Goal: Task Accomplishment & Management: Manage account settings

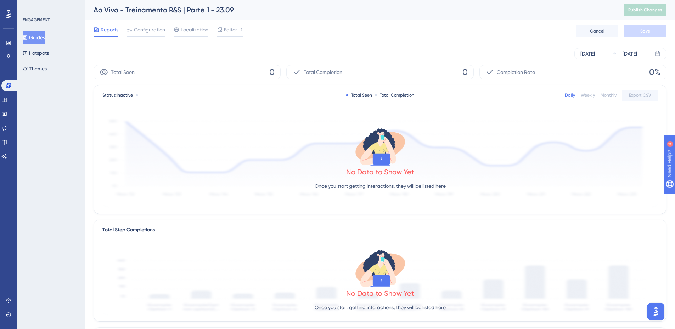
click at [30, 40] on button "Guides" at bounding box center [34, 37] width 22 height 13
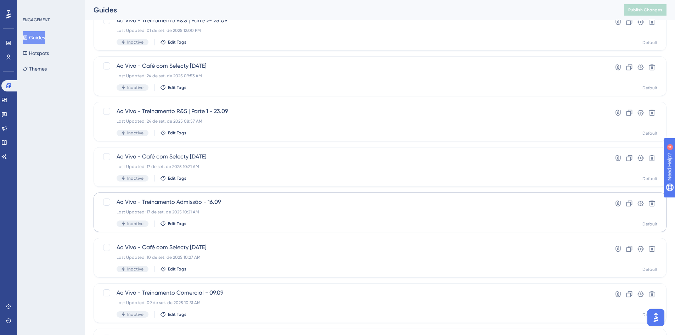
scroll to position [213, 0]
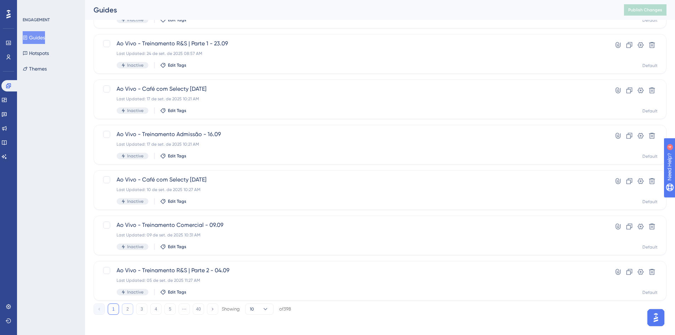
click at [131, 313] on button "2" at bounding box center [127, 308] width 11 height 11
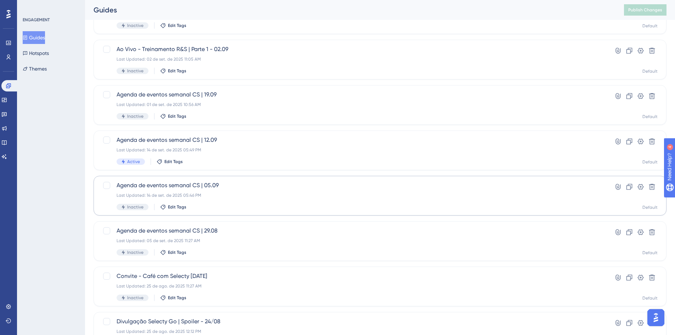
scroll to position [106, 0]
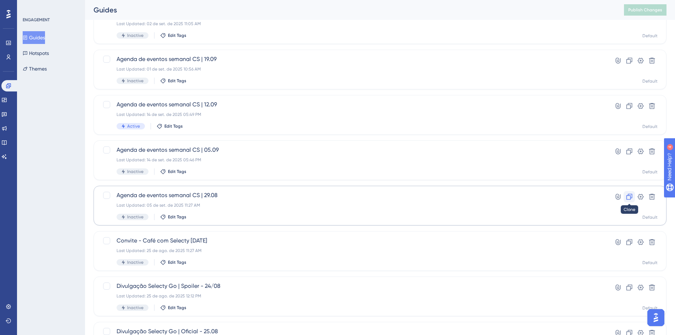
click at [625, 199] on button at bounding box center [629, 196] width 11 height 11
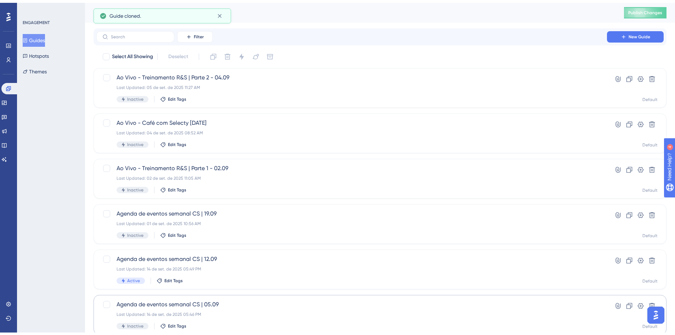
scroll to position [215, 0]
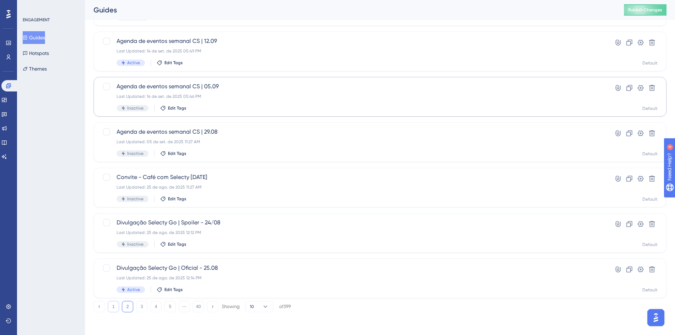
click at [115, 309] on button "1" at bounding box center [113, 306] width 11 height 11
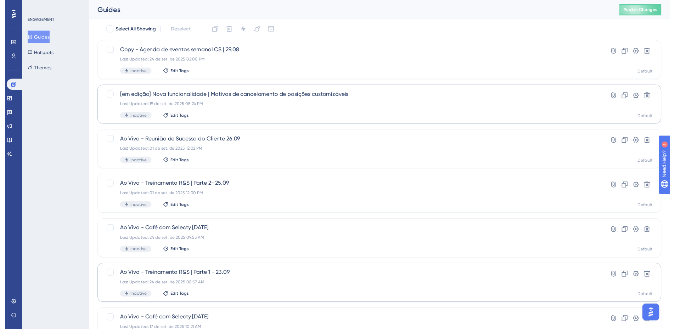
scroll to position [0, 0]
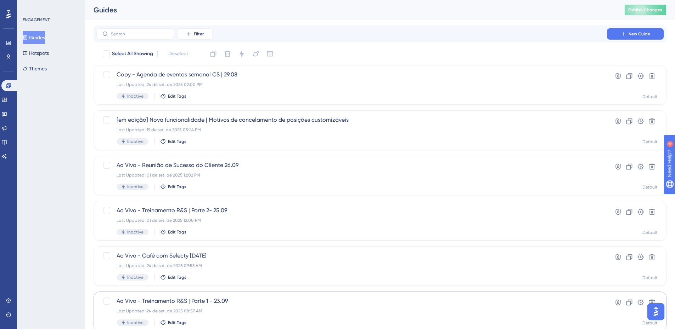
click at [645, 9] on span "Publish Changes" at bounding box center [645, 10] width 34 height 6
click at [221, 82] on div "Last Updated: 24 de set. de 2025 02:00 PM" at bounding box center [352, 85] width 470 height 6
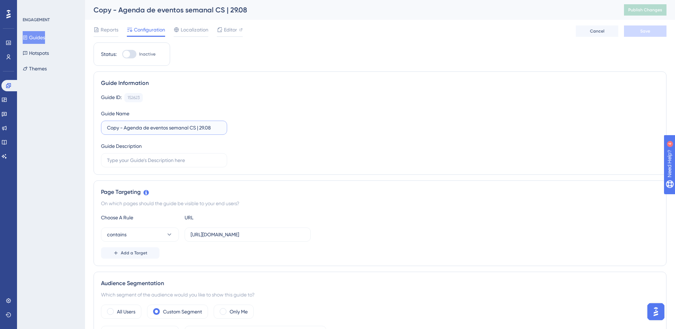
click at [125, 126] on input "Copy - Agenda de eventos semanal CS | 29.08" at bounding box center [164, 128] width 114 height 8
click at [199, 125] on input "Copy - Agenda de eventos semanal CS | 29.08" at bounding box center [164, 128] width 114 height 8
click at [205, 127] on input "Copy - Agenda de eventos semanal CS | 29.08" at bounding box center [164, 128] width 114 height 8
drag, startPoint x: 125, startPoint y: 128, endPoint x: 103, endPoint y: 129, distance: 21.3
click at [103, 129] on label "Copy - Agenda de eventos semanal CS | 26.09" at bounding box center [164, 128] width 126 height 14
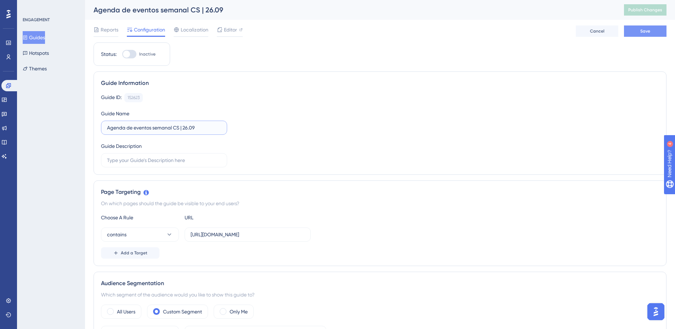
type input "Agenda de eventos semanal CS | 26.09"
click at [640, 30] on button "Save" at bounding box center [645, 31] width 43 height 11
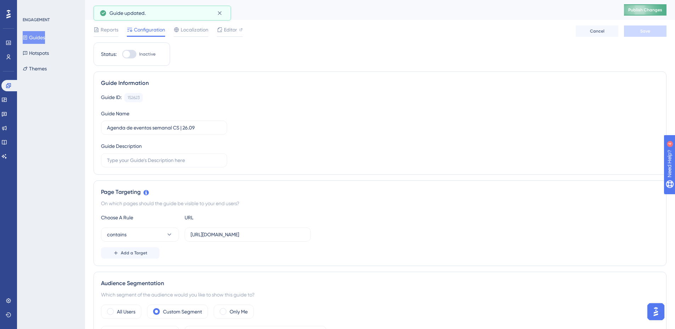
click at [633, 11] on button "Publish Changes" at bounding box center [645, 9] width 43 height 11
click at [230, 33] on span "Editor" at bounding box center [230, 30] width 13 height 9
click at [652, 12] on span "Publish Changes" at bounding box center [645, 10] width 34 height 6
click at [45, 36] on button "Guides" at bounding box center [34, 37] width 22 height 13
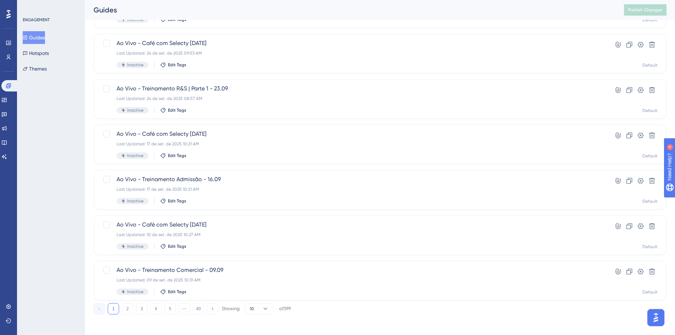
scroll to position [215, 0]
click at [130, 307] on button "2" at bounding box center [127, 306] width 11 height 11
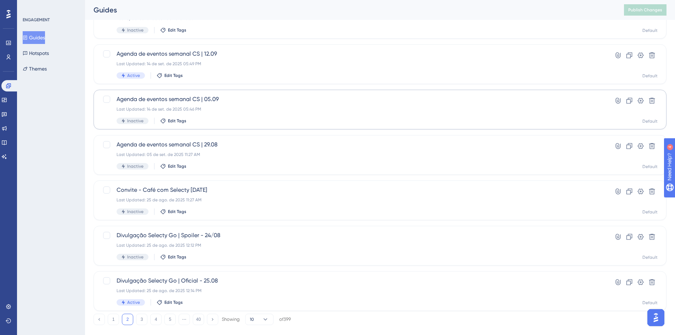
scroll to position [180, 0]
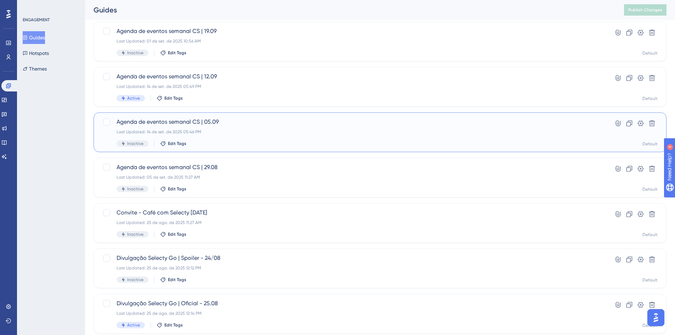
click at [203, 133] on div "Last Updated: 14 de set. de 2025 05:46 PM" at bounding box center [352, 132] width 470 height 6
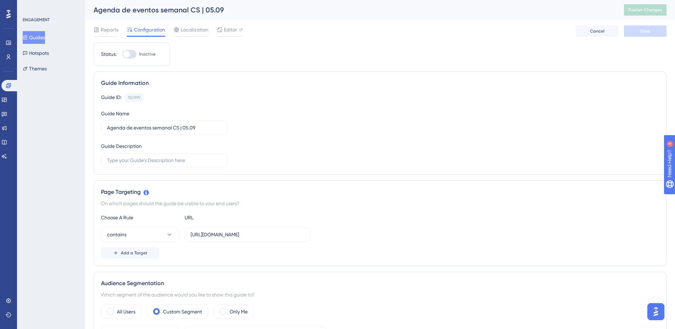
click at [32, 39] on button "Guides" at bounding box center [34, 37] width 22 height 13
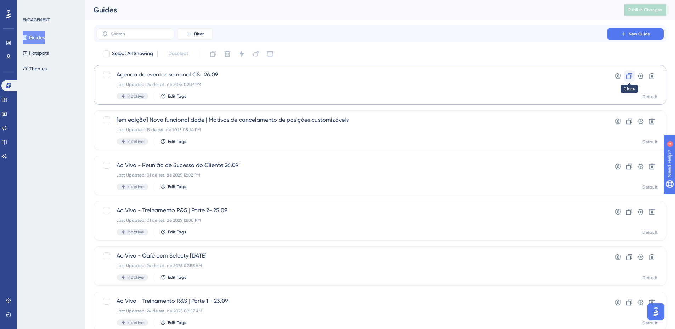
click at [632, 75] on icon at bounding box center [629, 76] width 6 height 6
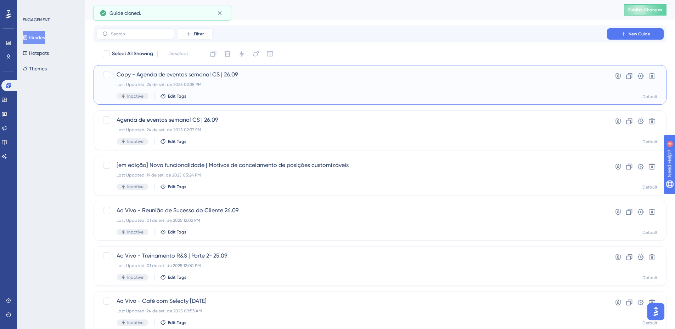
click at [258, 74] on span "Copy - Agenda de eventos semanal CS | 26.09" at bounding box center [352, 75] width 470 height 9
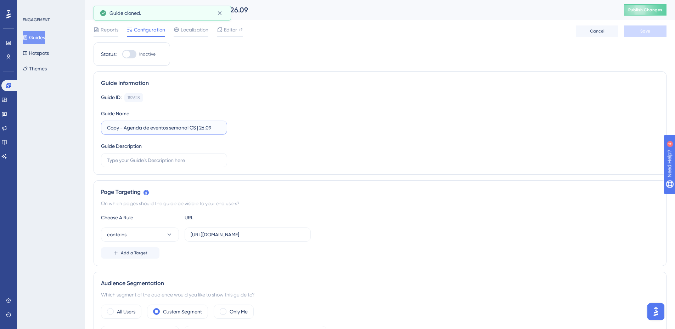
click at [187, 128] on input "Copy - Agenda de eventos semanal CS | 26.09" at bounding box center [164, 128] width 114 height 8
drag, startPoint x: 125, startPoint y: 127, endPoint x: 63, endPoint y: 128, distance: 62.0
click at [188, 128] on input "Agenda de eventos semanal CS | 26.09" at bounding box center [164, 128] width 114 height 8
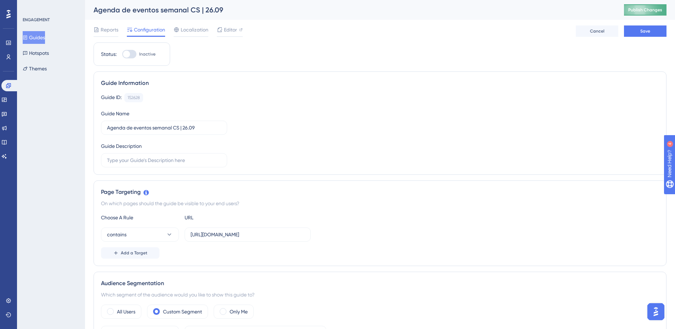
click at [643, 14] on button "Publish Changes" at bounding box center [645, 9] width 43 height 11
click at [188, 130] on input "Agenda de eventos semanal CS | 26.09" at bounding box center [164, 128] width 114 height 8
drag, startPoint x: 189, startPoint y: 129, endPoint x: 184, endPoint y: 127, distance: 5.5
click at [184, 127] on input "Agenda de eventos semanal CS | 26.09" at bounding box center [164, 128] width 114 height 8
type input "Agenda de eventos semanal CS | 03.10"
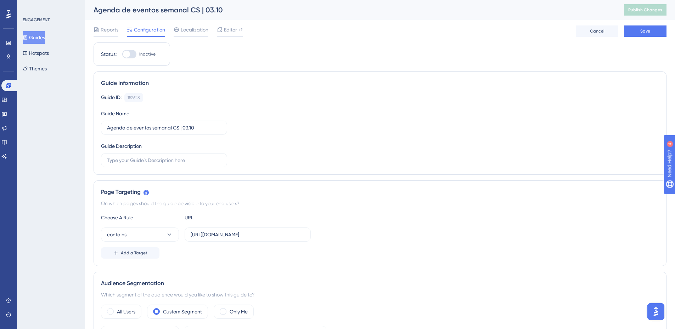
click at [244, 136] on div "Guide ID: 152628 Copy Guide Name Agenda de eventos semanal CS | 03.10 Guide Des…" at bounding box center [380, 130] width 558 height 74
click at [628, 30] on button "Save" at bounding box center [645, 31] width 43 height 11
click at [641, 13] on button "Publish Changes" at bounding box center [645, 9] width 43 height 11
click at [643, 13] on button "Publish Changes" at bounding box center [645, 9] width 43 height 11
click at [33, 37] on button "Guides" at bounding box center [34, 37] width 22 height 13
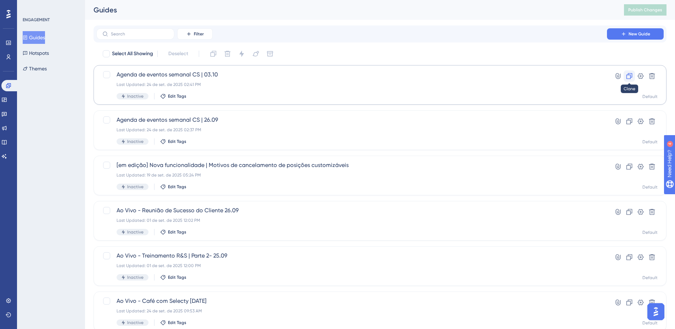
click at [627, 75] on icon at bounding box center [629, 76] width 7 height 7
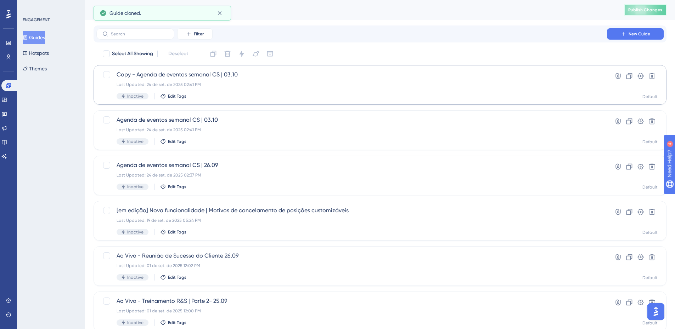
click at [649, 5] on button "Publish Changes" at bounding box center [645, 9] width 43 height 11
click at [262, 77] on span "Copy - Agenda de eventos semanal CS | 03.10" at bounding box center [352, 75] width 470 height 9
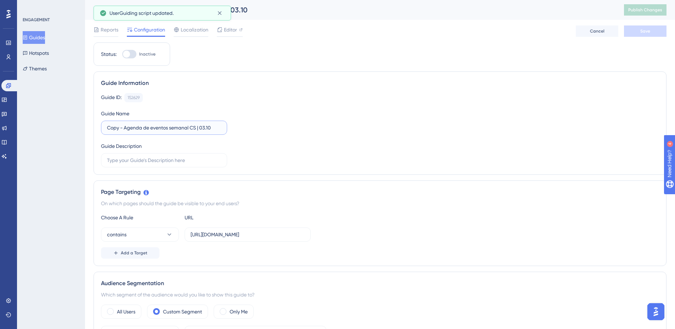
click at [147, 128] on input "Copy - Agenda de eventos semanal CS | 03.10" at bounding box center [164, 128] width 114 height 8
drag, startPoint x: 125, startPoint y: 126, endPoint x: 77, endPoint y: 127, distance: 48.5
click at [188, 128] on input "Agenda de eventos semanal CS | 03.10" at bounding box center [164, 128] width 114 height 8
click at [188, 127] on input "Agenda de eventos semanal CS | 03.10" at bounding box center [164, 128] width 114 height 8
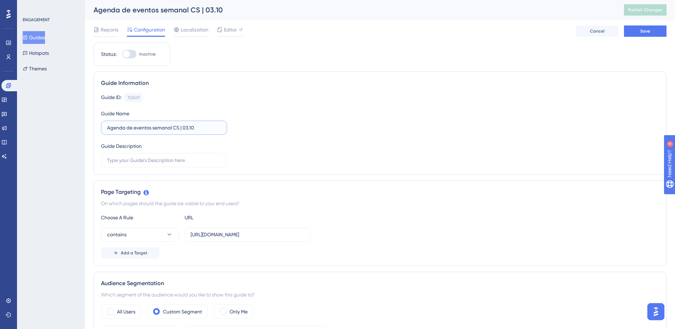
drag, startPoint x: 188, startPoint y: 127, endPoint x: 184, endPoint y: 127, distance: 4.3
click at [184, 127] on input "Agenda de eventos semanal CS | 03.10" at bounding box center [164, 128] width 114 height 8
type input "Agenda de eventos semanal CS | 10.10"
click at [201, 122] on label "Agenda de eventos semanal CS | 10.10" at bounding box center [164, 128] width 126 height 14
click at [201, 124] on input "Agenda de eventos semanal CS | 10.10" at bounding box center [164, 128] width 114 height 8
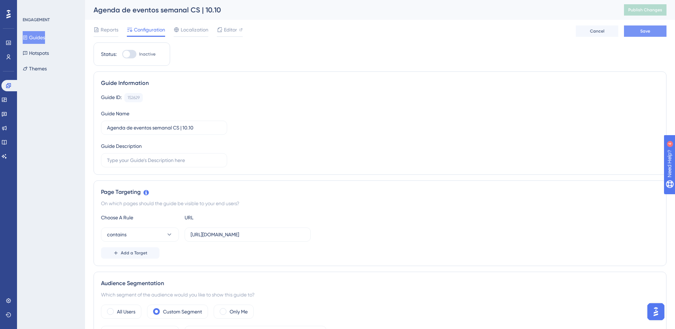
click at [645, 31] on span "Save" at bounding box center [645, 31] width 10 height 6
click at [652, 9] on span "Publish Changes" at bounding box center [645, 10] width 34 height 6
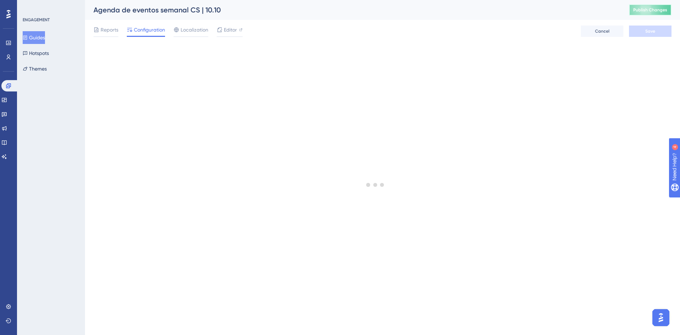
click at [637, 12] on span "Publish Changes" at bounding box center [650, 10] width 34 height 6
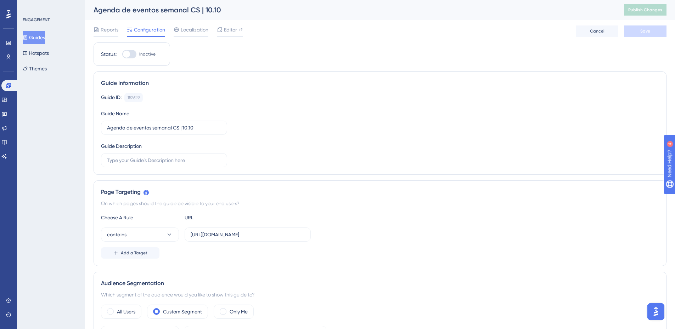
click at [45, 39] on button "Guides" at bounding box center [34, 37] width 22 height 13
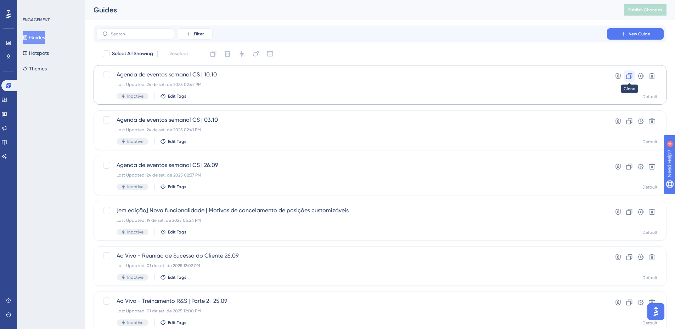
click at [630, 78] on icon at bounding box center [629, 76] width 7 height 7
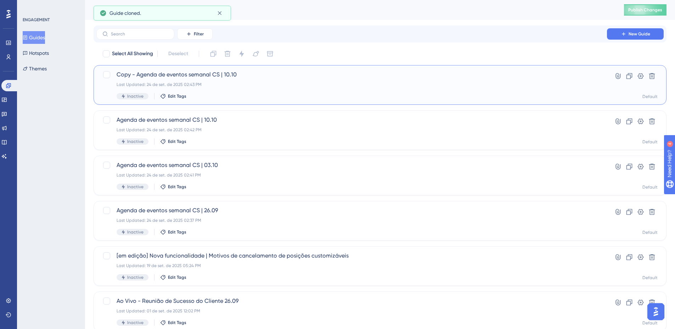
click at [220, 71] on span "Copy - Agenda de eventos semanal CS | 10.10" at bounding box center [352, 75] width 470 height 9
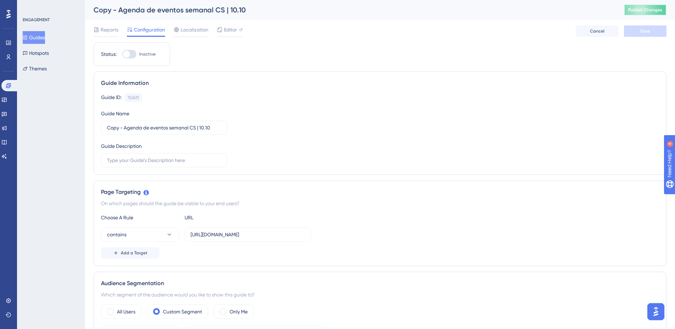
click at [656, 12] on button "Publish Changes" at bounding box center [645, 9] width 43 height 11
click at [205, 126] on input "Copy - Agenda de eventos semanal CS | 10.10" at bounding box center [164, 128] width 114 height 8
drag, startPoint x: 124, startPoint y: 127, endPoint x: 90, endPoint y: 128, distance: 34.0
type input "Agenda de eventos semanal CS | 17.10"
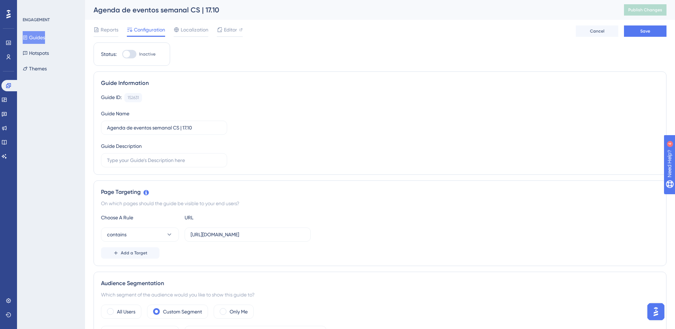
click at [246, 145] on div "Guide ID: 152631 Copy Guide Name Agenda de eventos semanal CS | 17.10 Guide Des…" at bounding box center [380, 130] width 558 height 74
click at [649, 32] on span "Save" at bounding box center [645, 31] width 10 height 6
click at [652, 15] on button "Publish Changes" at bounding box center [645, 9] width 43 height 11
click at [640, 14] on button "Publish Changes" at bounding box center [645, 9] width 43 height 11
click at [41, 38] on button "Guides" at bounding box center [34, 37] width 22 height 13
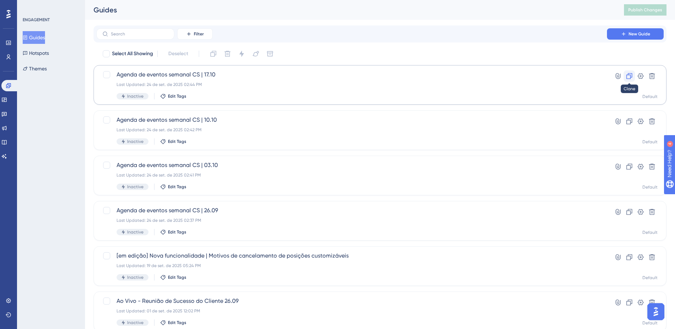
click at [630, 77] on icon at bounding box center [629, 76] width 7 height 7
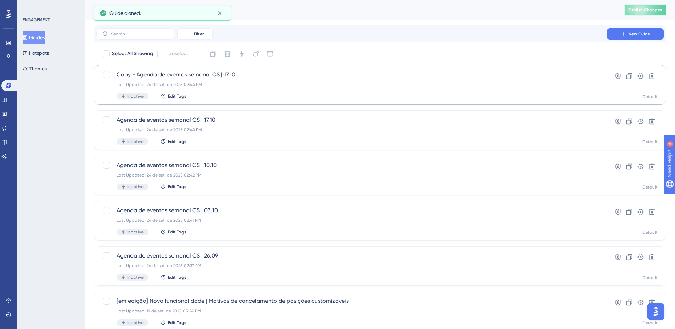
click at [643, 12] on span "Publish Changes" at bounding box center [645, 10] width 34 height 6
click at [231, 73] on span "Copy - Agenda de eventos semanal CS | 17.10" at bounding box center [352, 75] width 470 height 9
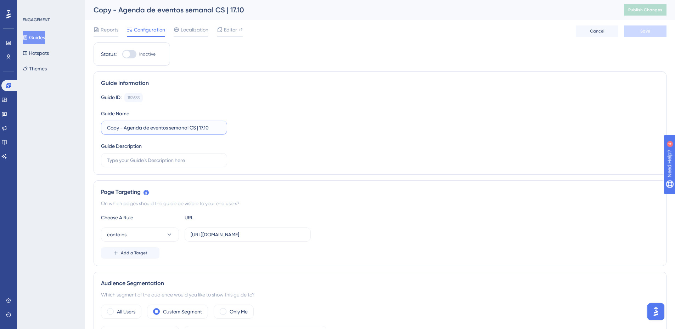
drag, startPoint x: 125, startPoint y: 129, endPoint x: 81, endPoint y: 127, distance: 44.0
click at [187, 127] on input "Agenda de eventos semanal CS | 17.10" at bounding box center [164, 128] width 114 height 8
click at [195, 125] on input "Agenda de eventos semanal CS | 17.10" at bounding box center [164, 128] width 114 height 8
type input "Agenda de eventos semanal CS | 24.10"
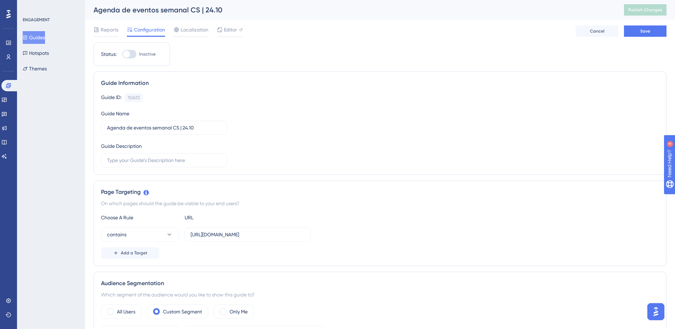
click at [236, 135] on div "Guide ID: 152633 Copy Guide Name Agenda de eventos semanal CS | 24.10 Guide Des…" at bounding box center [380, 130] width 558 height 74
click at [632, 28] on button "Save" at bounding box center [645, 31] width 43 height 11
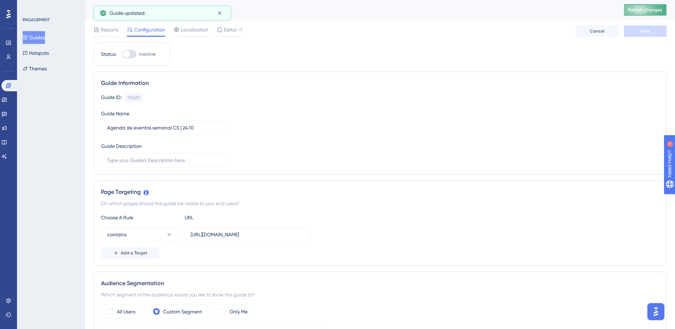
click at [646, 10] on span "Publish Changes" at bounding box center [645, 10] width 34 height 6
click at [640, 13] on button "Publish Changes" at bounding box center [645, 9] width 43 height 11
click at [45, 35] on button "Guides" at bounding box center [34, 37] width 22 height 13
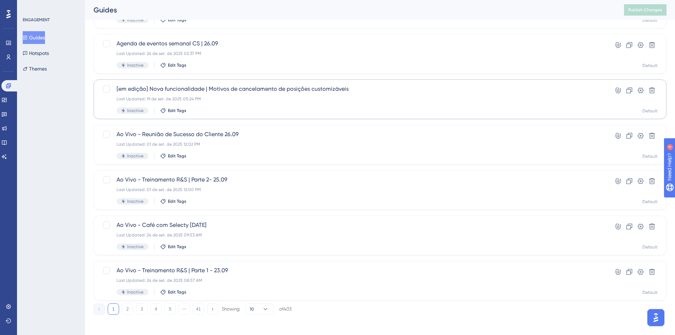
scroll to position [215, 0]
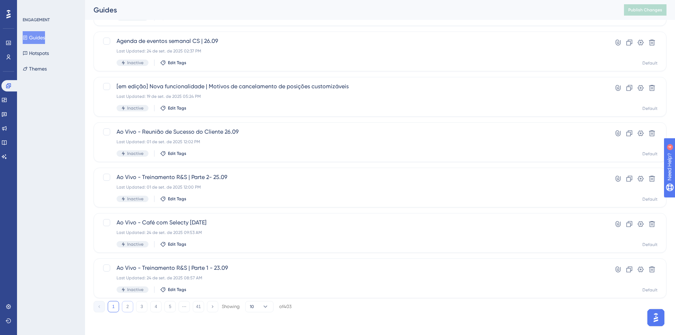
click at [128, 306] on button "2" at bounding box center [127, 306] width 11 height 11
click at [629, 131] on icon at bounding box center [629, 133] width 7 height 7
click at [113, 308] on button "1" at bounding box center [113, 306] width 11 height 11
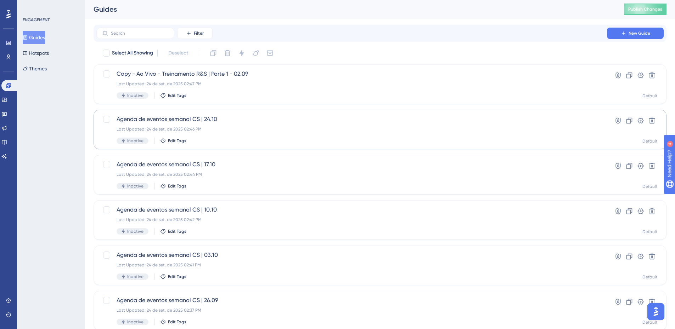
scroll to position [0, 0]
click at [654, 75] on icon at bounding box center [652, 76] width 6 height 6
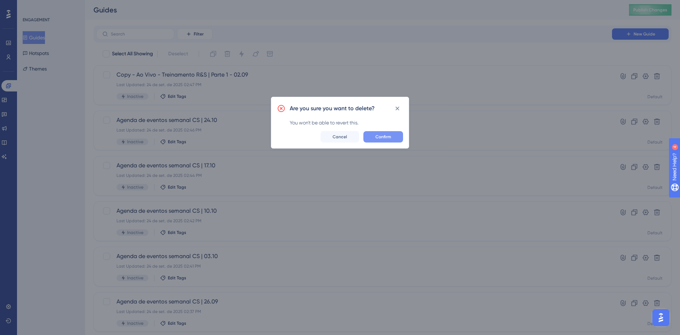
click at [394, 137] on button "Confirm" at bounding box center [383, 136] width 40 height 11
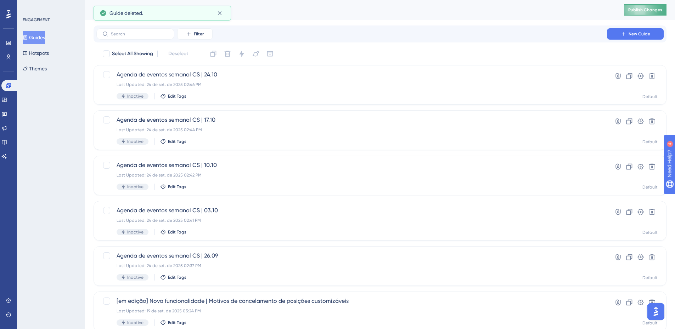
click at [642, 13] on button "Publish Changes" at bounding box center [645, 9] width 43 height 11
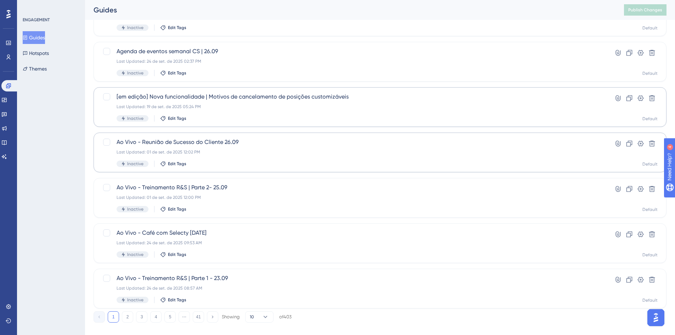
scroll to position [215, 0]
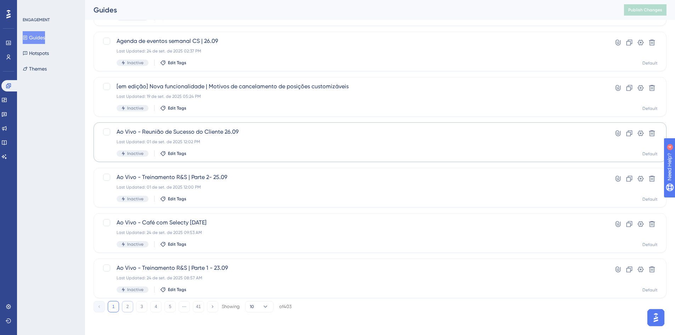
click at [131, 308] on button "2" at bounding box center [127, 306] width 11 height 11
click at [117, 308] on button "1" at bounding box center [113, 306] width 11 height 11
click at [629, 225] on icon at bounding box center [629, 223] width 7 height 7
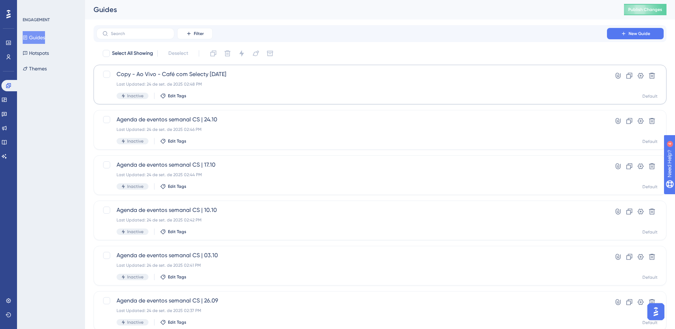
scroll to position [0, 0]
click at [644, 6] on button "Publish Changes" at bounding box center [645, 9] width 43 height 11
click at [232, 81] on div "Copy - Ao Vivo - Café com Selecty [DATE] Last Updated: 24 de set. de 2025 02:48…" at bounding box center [352, 85] width 470 height 29
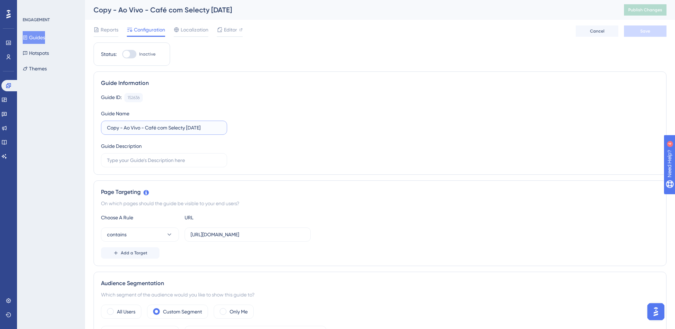
drag, startPoint x: 124, startPoint y: 129, endPoint x: 77, endPoint y: 128, distance: 46.4
type input "Ao Vivo - Café com Selecty - [DATE]"
click at [267, 139] on div "Guide ID: 152636 Copy Guide Name Ao Vivo - Café com Selecty - [DATE] Guide Desc…" at bounding box center [380, 130] width 558 height 74
click at [638, 33] on button "Save" at bounding box center [645, 31] width 43 height 11
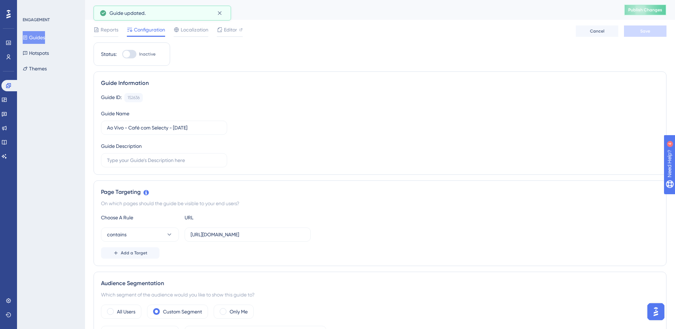
click at [653, 12] on span "Publish Changes" at bounding box center [645, 10] width 34 height 6
click at [218, 128] on input "Ao Vivo - Café com Selecty - [DATE]" at bounding box center [164, 128] width 114 height 8
click at [646, 13] on button "Publish Changes" at bounding box center [645, 9] width 43 height 11
click at [45, 36] on button "Guides" at bounding box center [34, 37] width 22 height 13
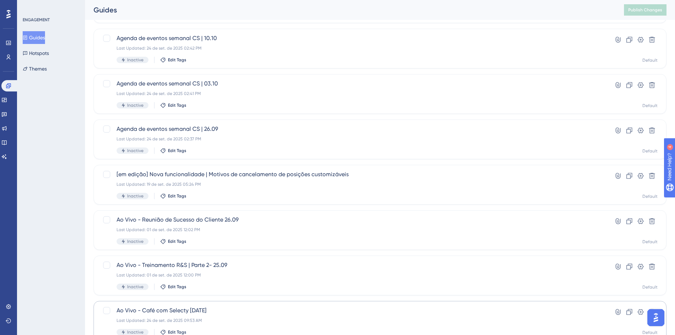
scroll to position [213, 0]
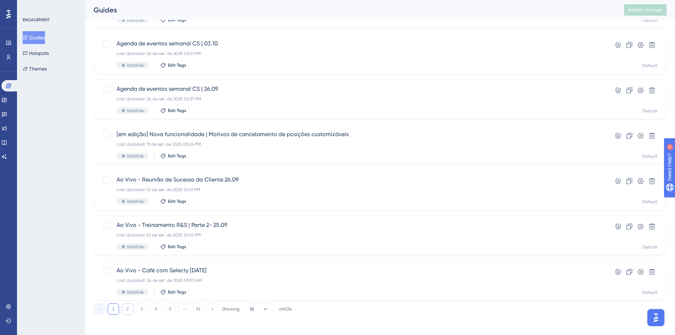
click at [128, 308] on button "2" at bounding box center [127, 308] width 11 height 11
click at [628, 182] on icon at bounding box center [629, 180] width 7 height 7
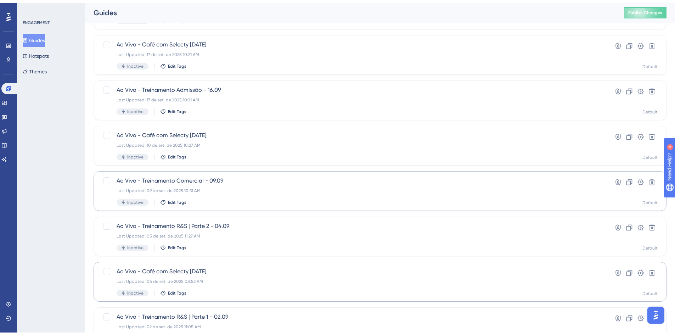
scroll to position [215, 0]
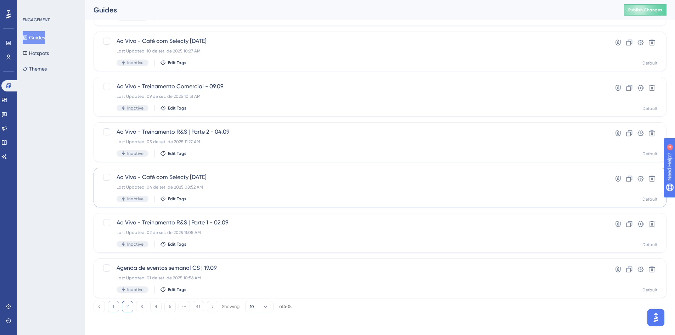
click at [110, 306] on button "1" at bounding box center [113, 306] width 11 height 11
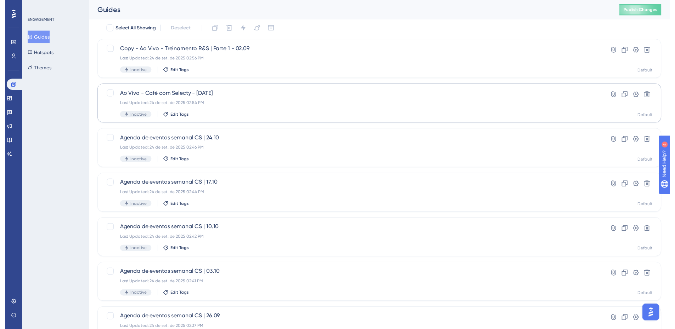
scroll to position [0, 0]
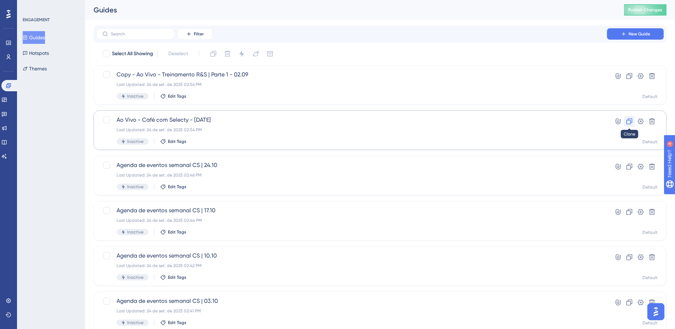
click at [631, 124] on icon at bounding box center [629, 121] width 7 height 7
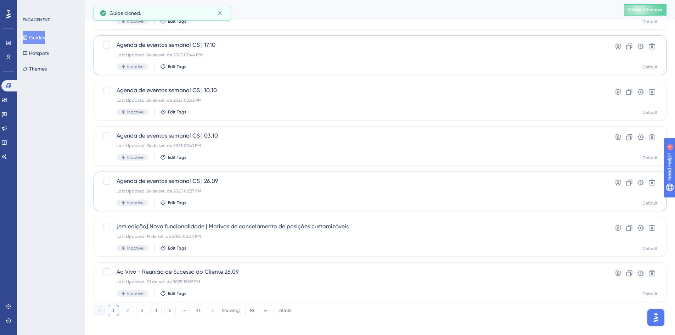
scroll to position [215, 0]
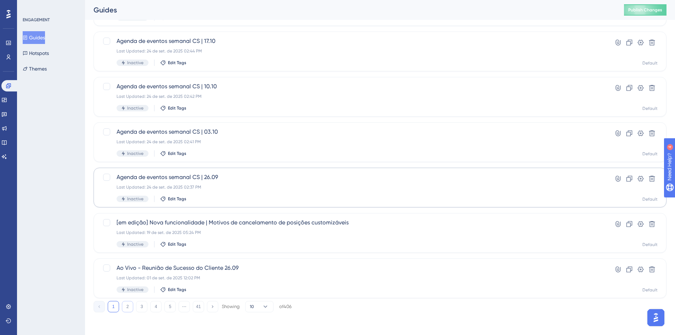
click at [131, 305] on button "2" at bounding box center [127, 306] width 11 height 11
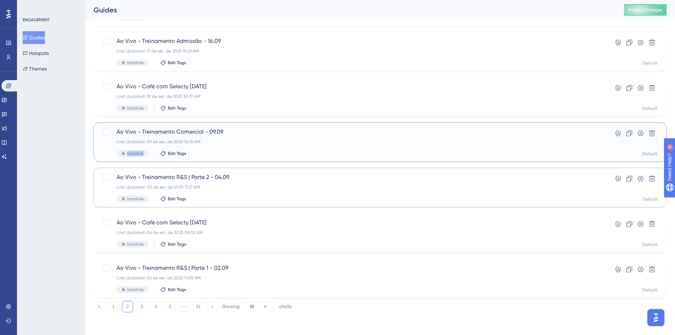
drag, startPoint x: 507, startPoint y: 149, endPoint x: 507, endPoint y: 133, distance: 16.7
click at [507, 133] on div "Ao Vivo - Treinamento Comercial - 09.09 Last Updated: 09 de set. de 2025 10:31 …" at bounding box center [352, 142] width 470 height 29
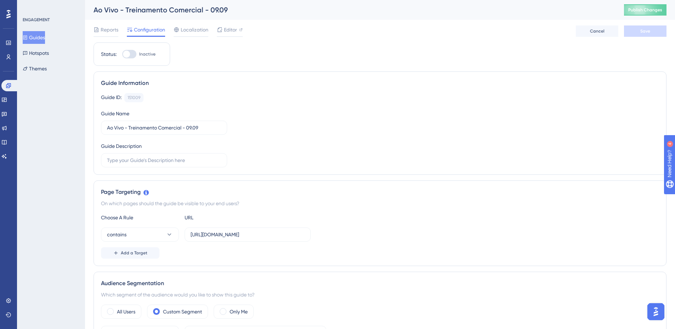
click at [45, 38] on button "Guides" at bounding box center [34, 37] width 22 height 13
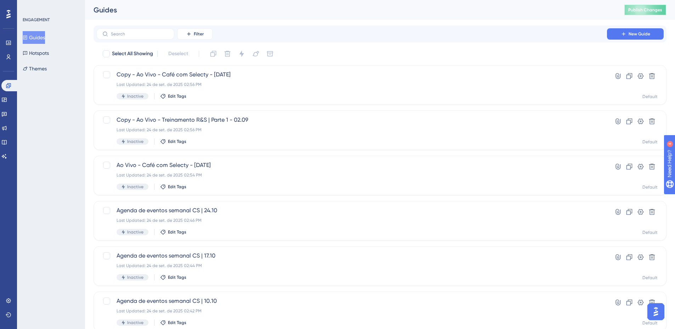
click at [635, 7] on span "Publish Changes" at bounding box center [645, 10] width 34 height 6
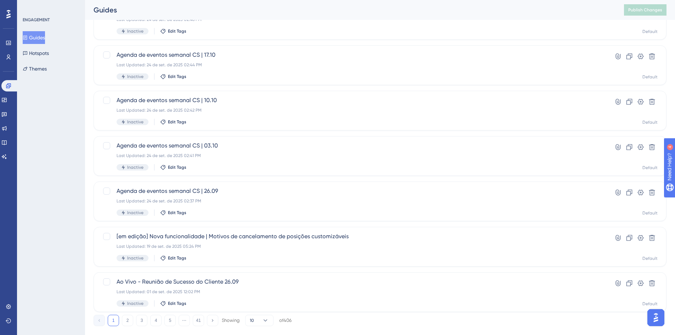
scroll to position [215, 0]
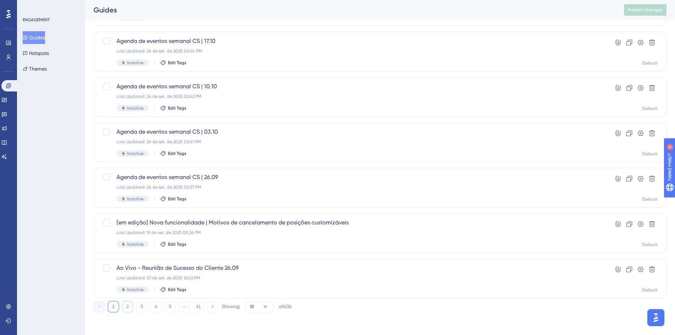
click at [130, 307] on button "2" at bounding box center [127, 306] width 11 height 11
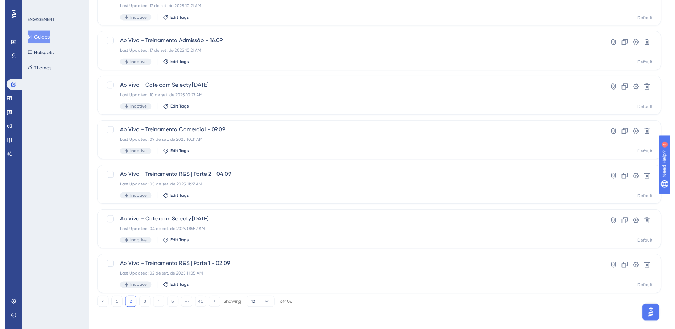
scroll to position [0, 0]
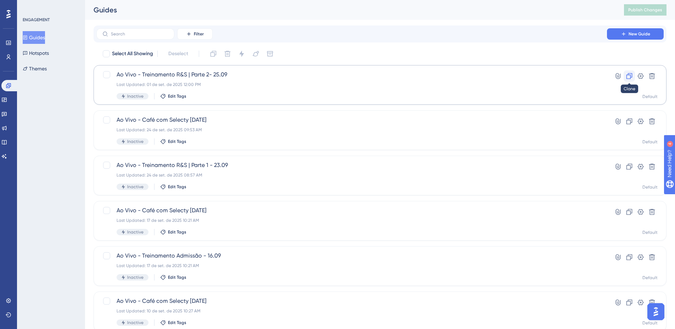
click at [628, 77] on icon at bounding box center [629, 76] width 7 height 7
click at [644, 11] on span "Publish Changes" at bounding box center [645, 10] width 34 height 6
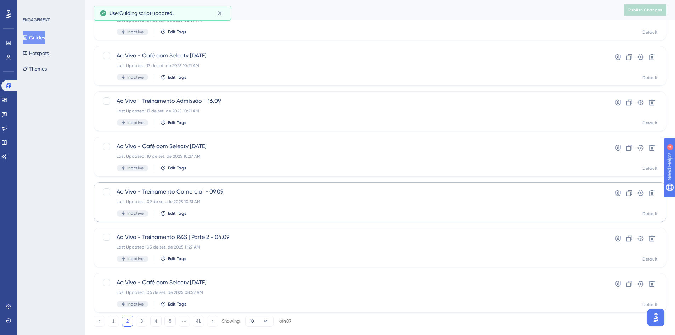
scroll to position [215, 0]
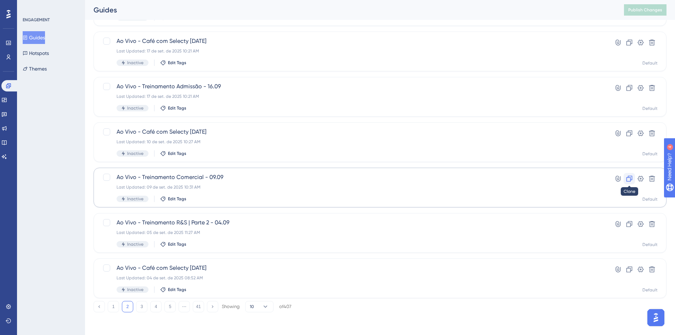
click at [630, 181] on icon at bounding box center [629, 179] width 6 height 6
click at [645, 10] on span "Publish Changes" at bounding box center [645, 10] width 34 height 6
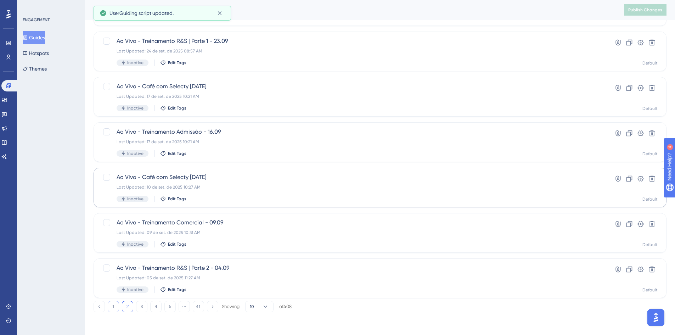
click at [117, 305] on button "1" at bounding box center [113, 306] width 11 height 11
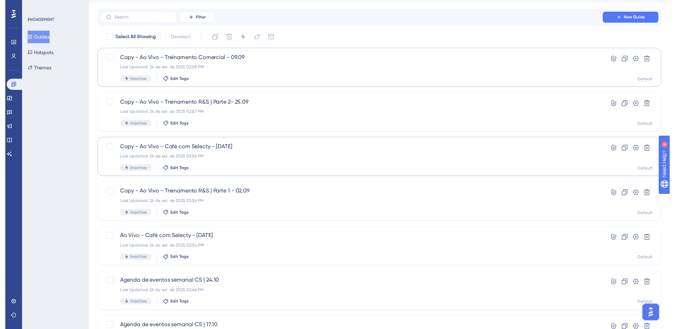
scroll to position [0, 0]
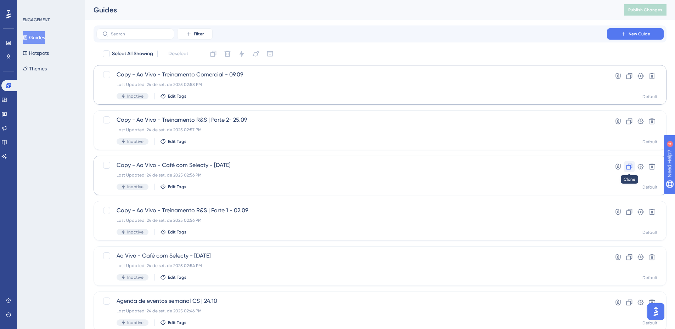
click at [627, 169] on icon at bounding box center [629, 167] width 6 height 6
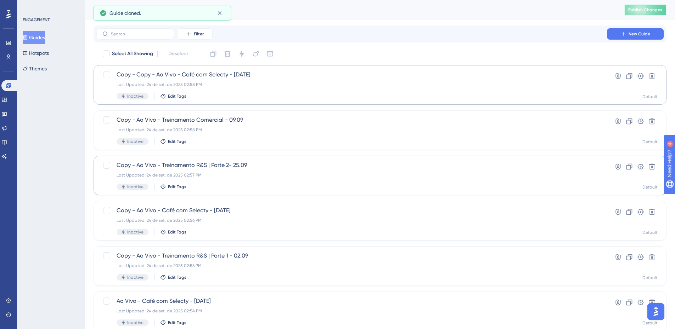
click at [647, 12] on span "Publish Changes" at bounding box center [645, 10] width 34 height 6
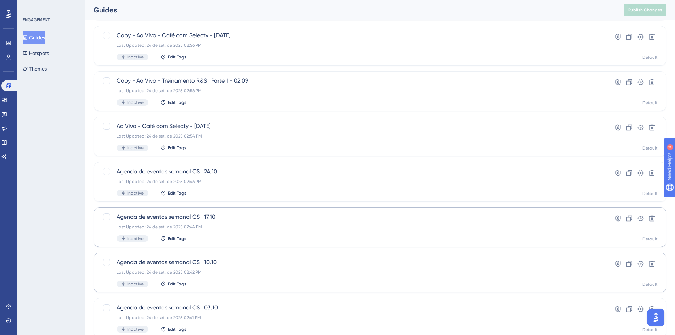
scroll to position [213, 0]
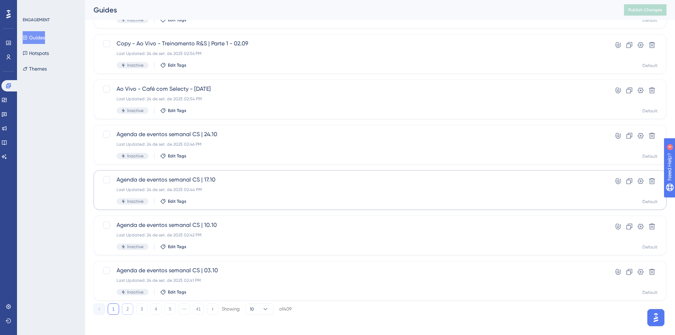
click at [130, 311] on button "2" at bounding box center [127, 308] width 11 height 11
click at [626, 184] on icon at bounding box center [629, 181] width 6 height 6
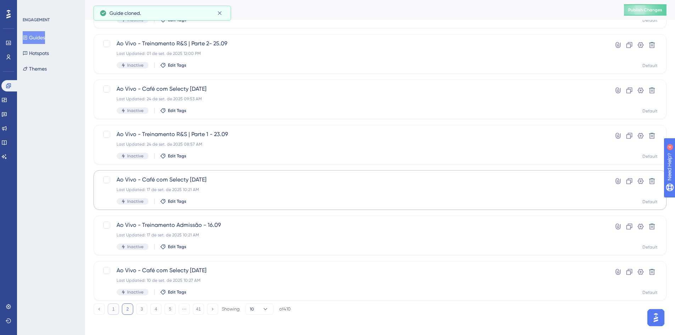
click at [113, 309] on button "1" at bounding box center [113, 308] width 11 height 11
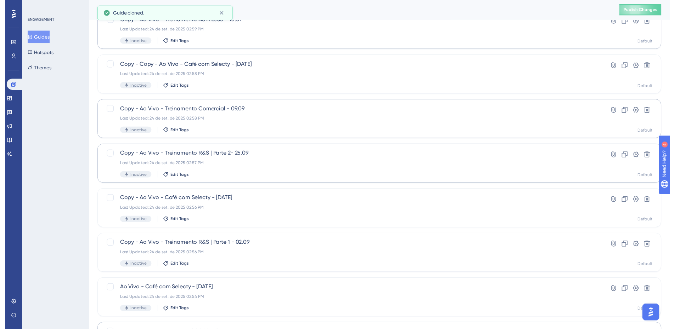
scroll to position [0, 0]
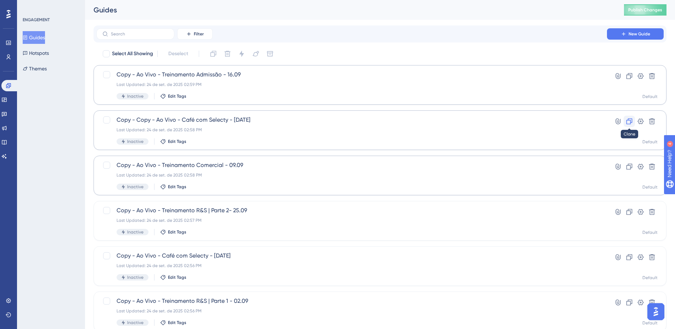
click at [627, 122] on icon at bounding box center [629, 121] width 7 height 7
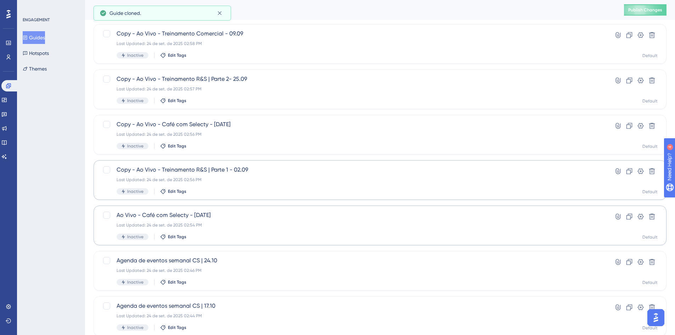
scroll to position [215, 0]
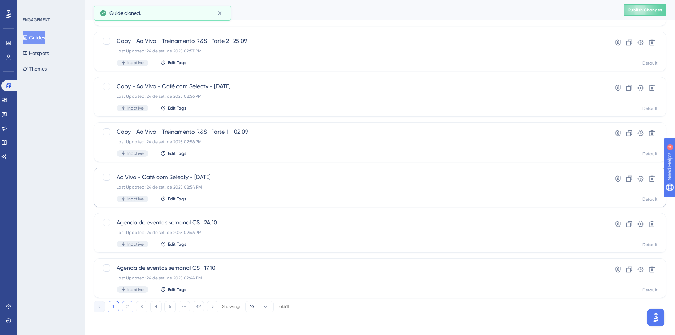
click at [127, 308] on button "2" at bounding box center [127, 306] width 11 height 11
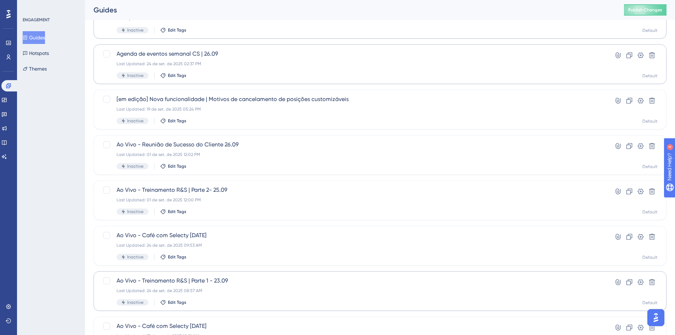
scroll to position [109, 0]
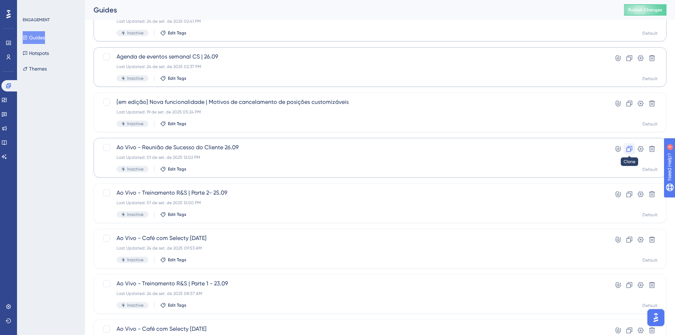
click at [631, 152] on icon at bounding box center [629, 148] width 7 height 7
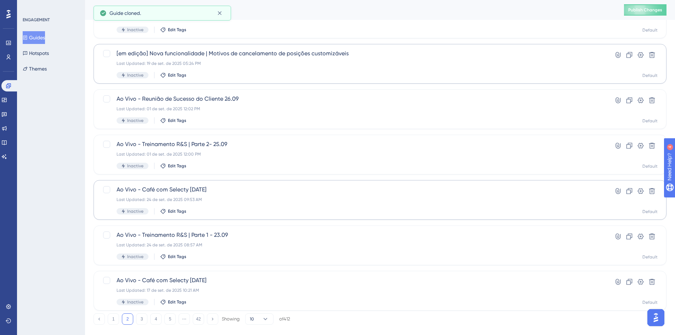
scroll to position [215, 0]
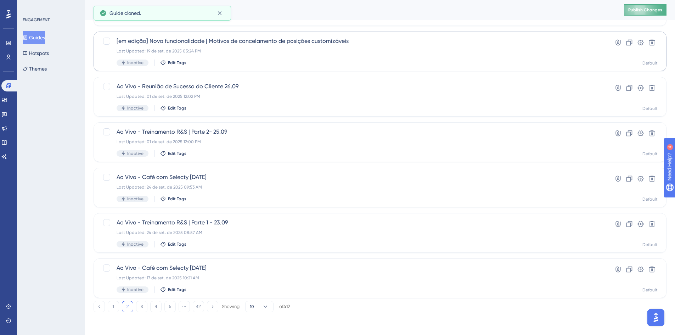
click at [639, 12] on span "Publish Changes" at bounding box center [645, 10] width 34 height 6
click at [110, 308] on button "1" at bounding box center [113, 306] width 11 height 11
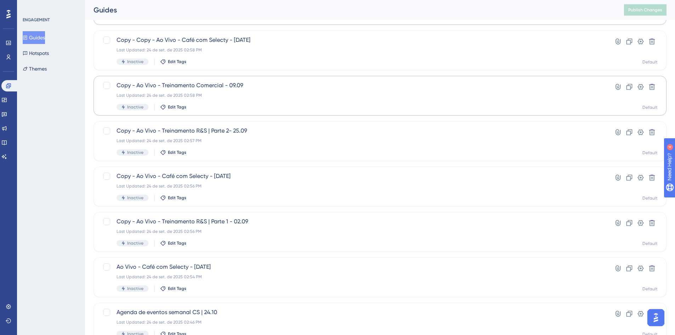
scroll to position [177, 0]
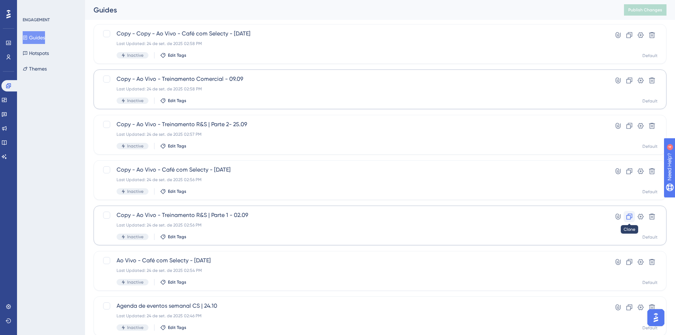
click at [627, 215] on icon at bounding box center [629, 217] width 6 height 6
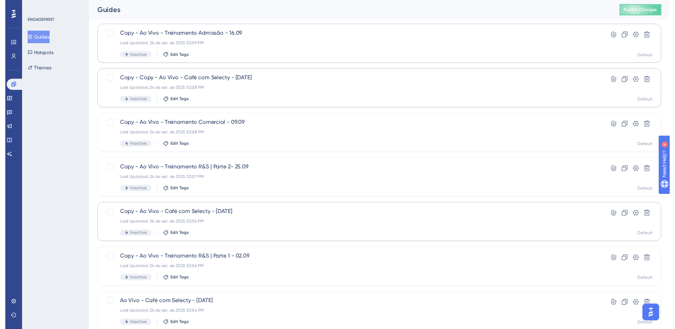
scroll to position [0, 0]
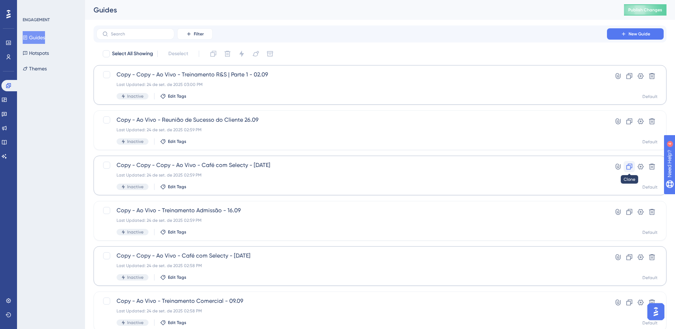
click at [626, 164] on icon at bounding box center [629, 166] width 7 height 7
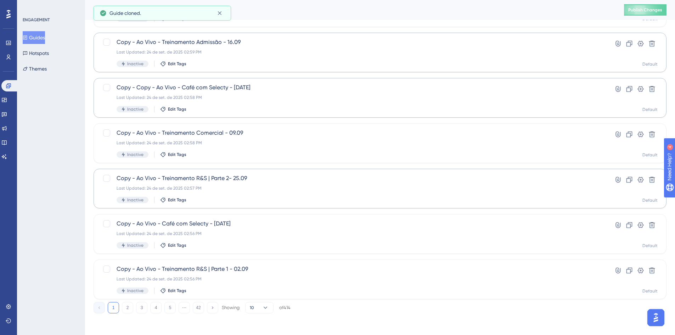
scroll to position [215, 0]
click at [627, 180] on icon at bounding box center [629, 179] width 6 height 6
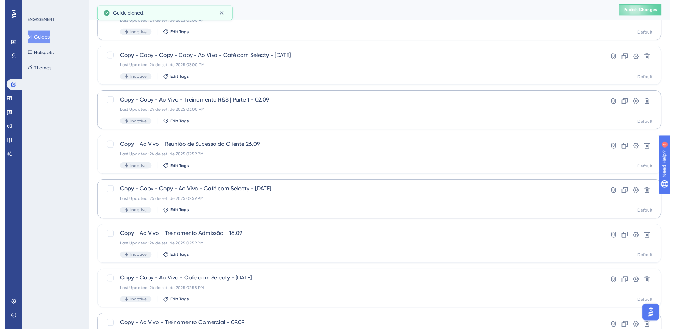
scroll to position [0, 0]
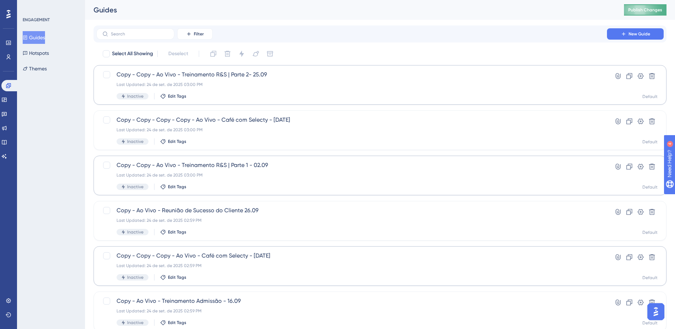
click at [662, 11] on span "Publish Changes" at bounding box center [645, 10] width 34 height 6
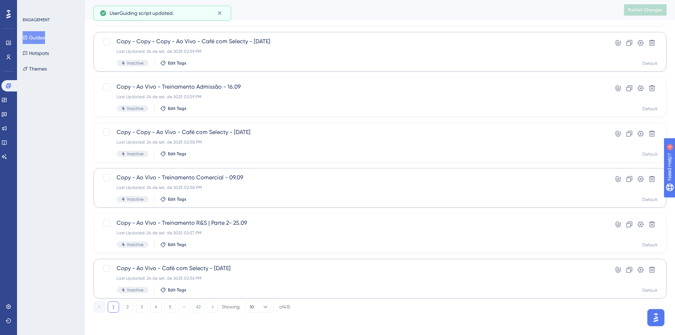
scroll to position [215, 0]
click at [124, 306] on button "2" at bounding box center [127, 306] width 11 height 11
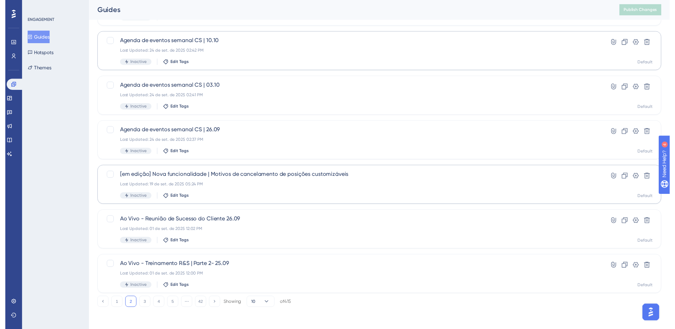
scroll to position [0, 0]
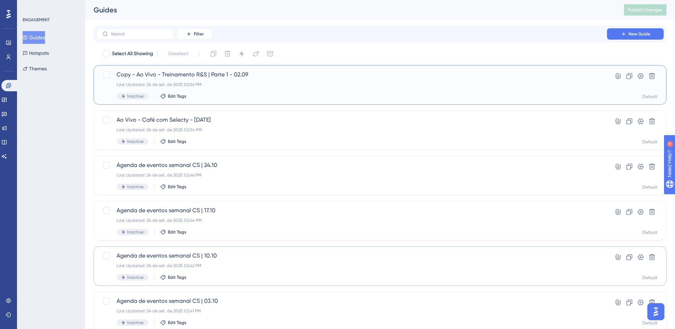
click at [388, 85] on div "Last Updated: 24 de set. de 2025 02:56 PM" at bounding box center [352, 85] width 470 height 6
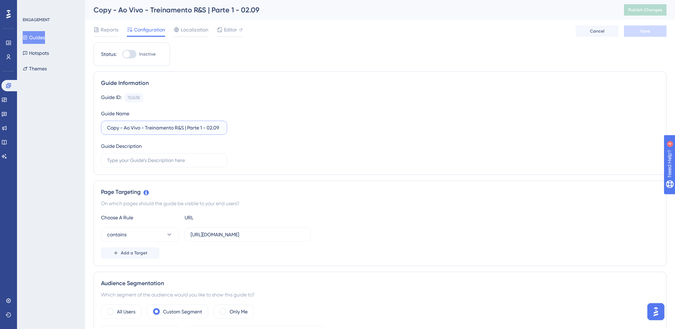
click at [159, 130] on input "Copy - Ao Vivo - Treinamento R&S | Parte 1 - 02.09" at bounding box center [164, 128] width 114 height 8
drag, startPoint x: 124, startPoint y: 128, endPoint x: 86, endPoint y: 129, distance: 37.9
click at [196, 128] on input "Ao Vivo - Treinamento R&S | Parte 1 - 02.09" at bounding box center [164, 128] width 114 height 8
type input "Ao Vivo - Treinamento R&S | Parte 1 - 07.10"
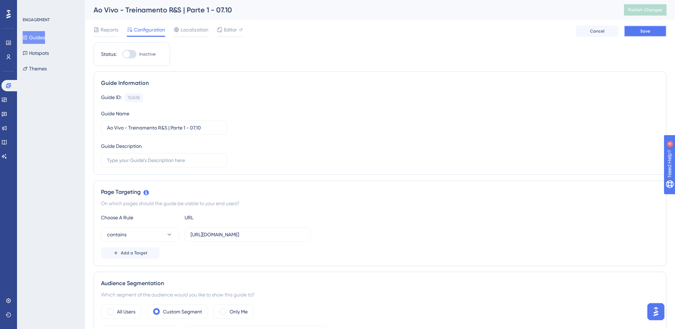
click at [653, 35] on button "Save" at bounding box center [645, 31] width 43 height 11
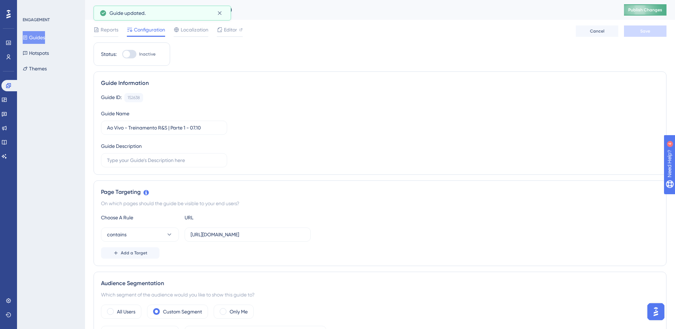
click at [653, 13] on button "Publish Changes" at bounding box center [645, 9] width 43 height 11
click at [652, 6] on button "Publish Changes" at bounding box center [645, 9] width 43 height 11
click at [45, 38] on button "Guides" at bounding box center [34, 37] width 22 height 13
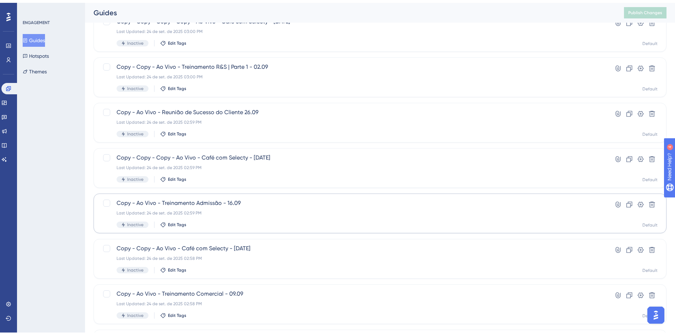
scroll to position [215, 0]
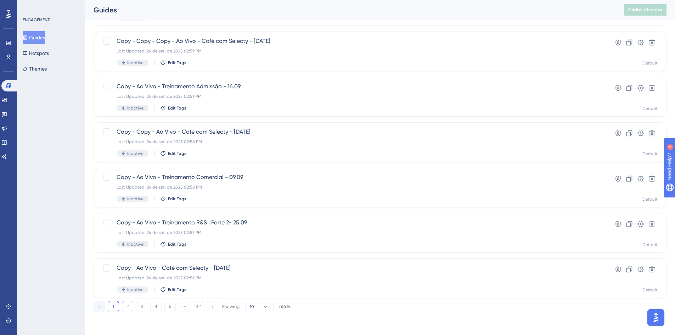
click at [129, 309] on button "2" at bounding box center [127, 306] width 11 height 11
click at [111, 308] on button "1" at bounding box center [113, 306] width 11 height 11
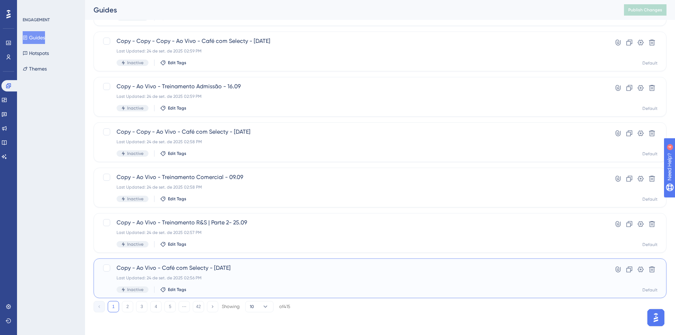
click at [238, 277] on div "Last Updated: 24 de set. de 2025 02:56 PM" at bounding box center [352, 278] width 470 height 6
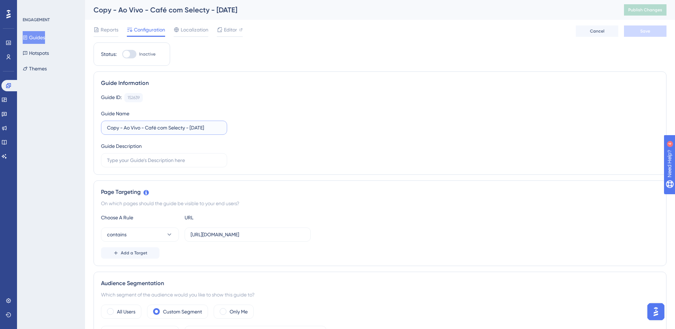
drag, startPoint x: 125, startPoint y: 127, endPoint x: 35, endPoint y: 127, distance: 90.3
click at [179, 127] on input "Ao Vivo - Café com Selecty - [DATE]" at bounding box center [164, 128] width 114 height 8
type input "Ao Vivo - Café com Selecty - [DATE]"
click at [396, 118] on div "Guide ID: 152639 Copy Guide Name Ao Vivo - Café com Selecty - [DATE] Guide Desc…" at bounding box center [380, 130] width 558 height 74
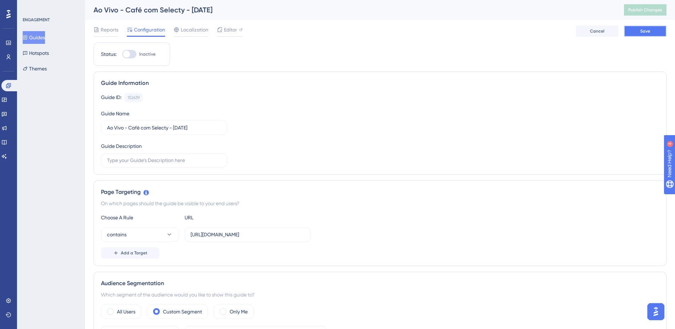
click at [648, 32] on span "Save" at bounding box center [645, 31] width 10 height 6
click at [652, 8] on span "Publish Changes" at bounding box center [645, 10] width 34 height 6
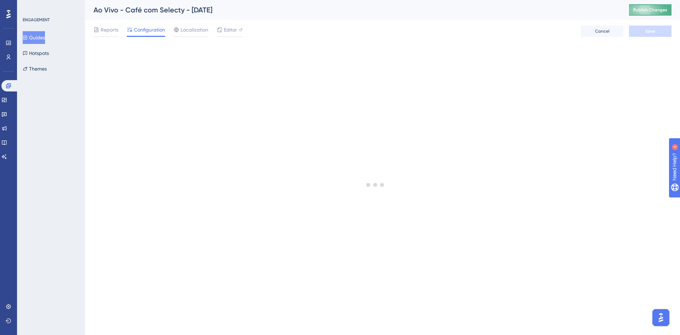
click at [639, 10] on span "Publish Changes" at bounding box center [650, 10] width 34 height 6
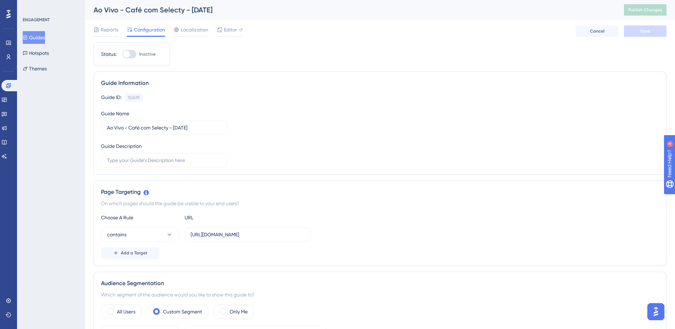
drag, startPoint x: 27, startPoint y: 38, endPoint x: 73, endPoint y: 104, distance: 80.4
click at [27, 38] on button "Guides" at bounding box center [34, 37] width 22 height 13
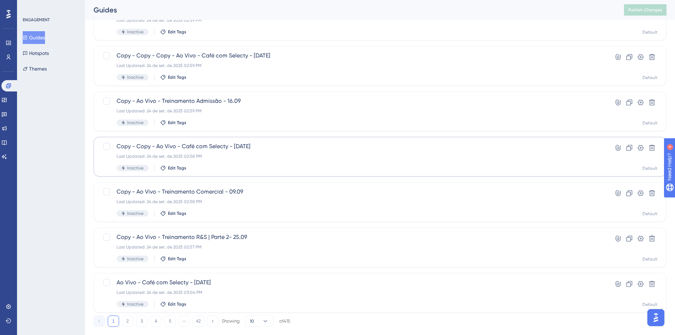
scroll to position [215, 0]
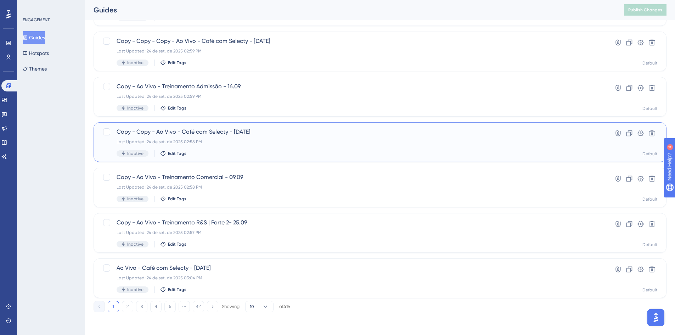
click at [276, 146] on div "Copy - Copy - Ao Vivo - Café com Selecty - [DATE] Last Updated: 24 de set. de 2…" at bounding box center [352, 142] width 470 height 29
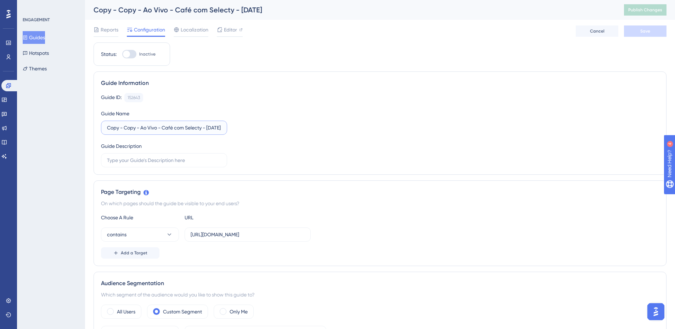
drag, startPoint x: 141, startPoint y: 129, endPoint x: 16, endPoint y: 134, distance: 125.2
click at [180, 128] on input "Ao Vivo - Café com Selecty - [DATE]" at bounding box center [164, 128] width 114 height 8
type input "Ao Vivo - Café com Selecty - [DATE]"
click at [657, 32] on button "Save" at bounding box center [645, 31] width 43 height 11
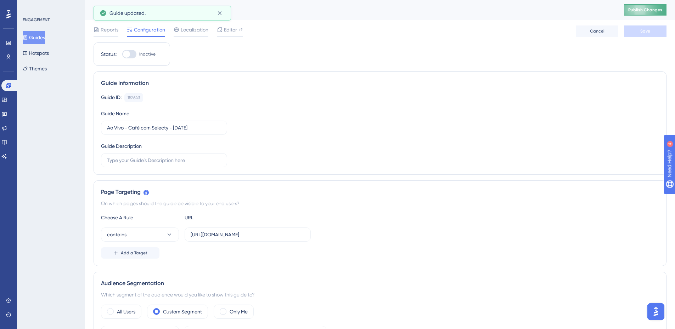
click at [636, 14] on button "Publish Changes" at bounding box center [645, 9] width 43 height 11
click at [652, 11] on span "Publish Changes" at bounding box center [645, 10] width 34 height 6
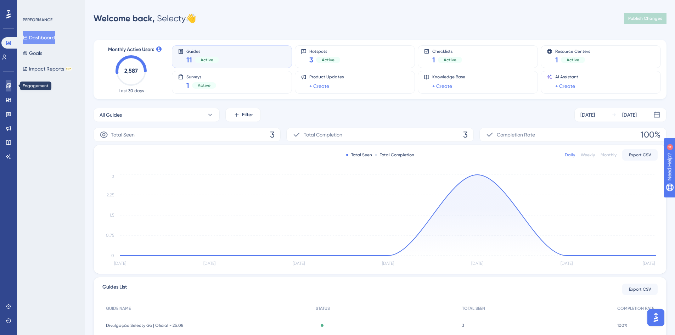
click at [8, 89] on link at bounding box center [9, 85] width 6 height 11
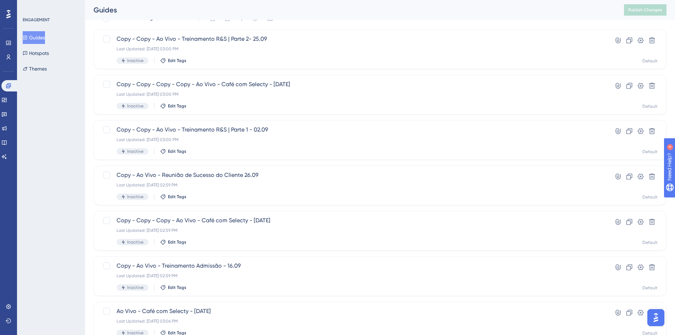
scroll to position [35, 0]
click at [335, 227] on div "Copy - Copy - Copy - Ao Vivo - Café com Selecty - 01.10.25 Last Updated: 24 de …" at bounding box center [352, 230] width 470 height 29
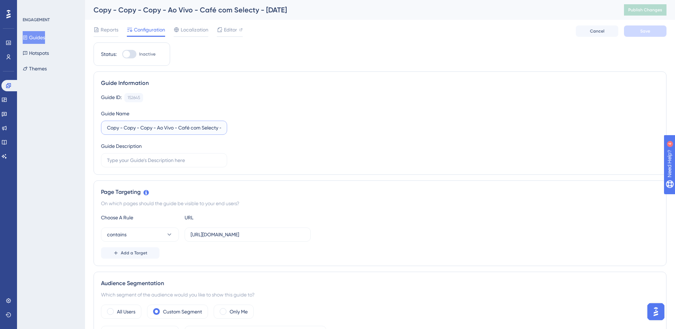
click at [178, 126] on input "Copy - Copy - Copy - Ao Vivo - Café com Selecty - [DATE]" at bounding box center [164, 128] width 114 height 8
drag, startPoint x: 159, startPoint y: 128, endPoint x: 64, endPoint y: 133, distance: 94.7
drag, startPoint x: 179, startPoint y: 125, endPoint x: 175, endPoint y: 125, distance: 3.9
click at [175, 125] on input "Ao Vivo - Café com Selecty - [DATE]" at bounding box center [164, 128] width 114 height 8
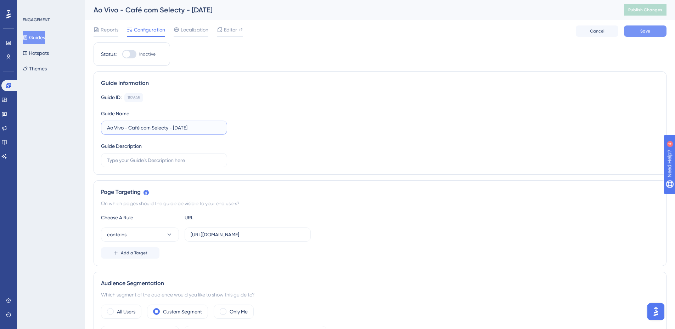
type input "Ao Vivo - Café com Selecty - 22.10.25"
click at [640, 34] on button "Save" at bounding box center [645, 31] width 43 height 11
click at [647, 10] on span "Publish Changes" at bounding box center [645, 10] width 34 height 6
click at [646, 12] on button "Publish Changes" at bounding box center [645, 9] width 43 height 11
click at [66, 87] on div "ENGAGEMENT Guides Hotspots Themes" at bounding box center [51, 164] width 68 height 329
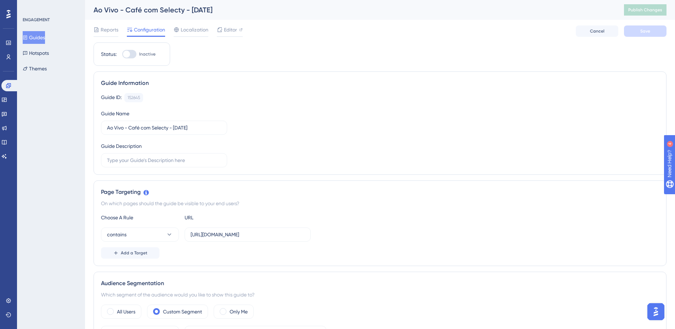
click at [45, 35] on button "Guides" at bounding box center [34, 37] width 22 height 13
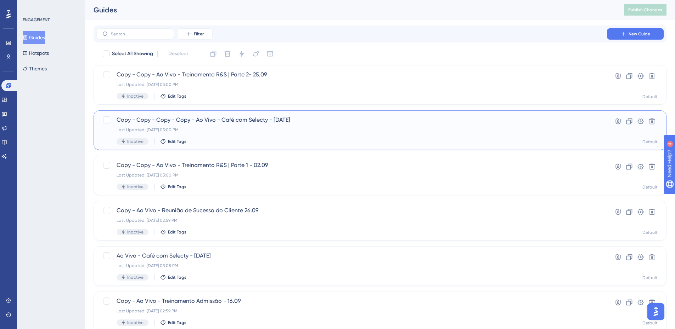
click at [252, 128] on div "Last Updated: 24 de set. de 2025 03:00 PM" at bounding box center [352, 130] width 470 height 6
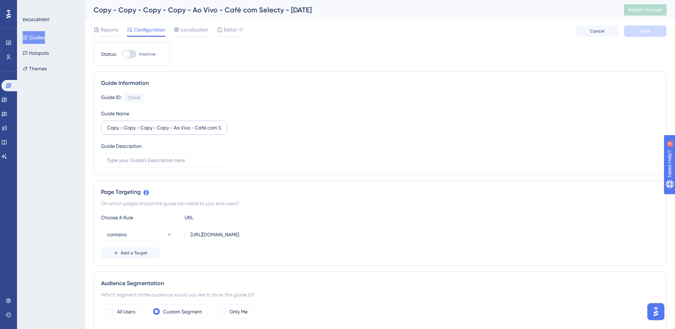
click at [212, 132] on label "Copy - Copy - Copy - Copy - Ao Vivo - Café com Selecty - [DATE]" at bounding box center [164, 128] width 126 height 14
click at [212, 132] on input "Copy - Copy - Copy - Copy - Ao Vivo - Café com Selecty - [DATE]" at bounding box center [164, 128] width 114 height 8
drag, startPoint x: 136, startPoint y: 128, endPoint x: 61, endPoint y: 128, distance: 75.5
click at [194, 128] on input "Ao Vivo - Café com Selecty - [DATE]" at bounding box center [164, 128] width 114 height 8
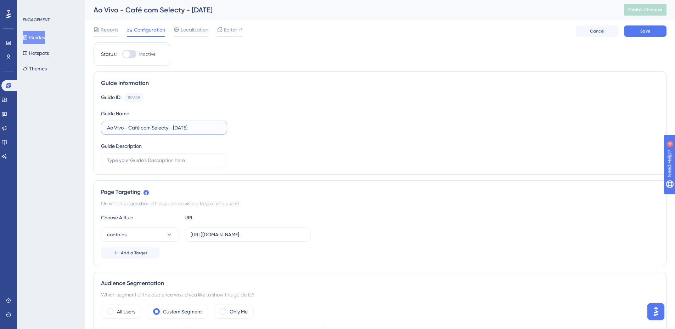
drag, startPoint x: 179, startPoint y: 126, endPoint x: 175, endPoint y: 126, distance: 4.6
click at [175, 126] on input "Ao Vivo - Café com Selecty - [DATE]" at bounding box center [164, 128] width 114 height 8
type input "Ao Vivo - Café com Selecty - 29.10.25"
click at [641, 31] on span "Save" at bounding box center [645, 31] width 10 height 6
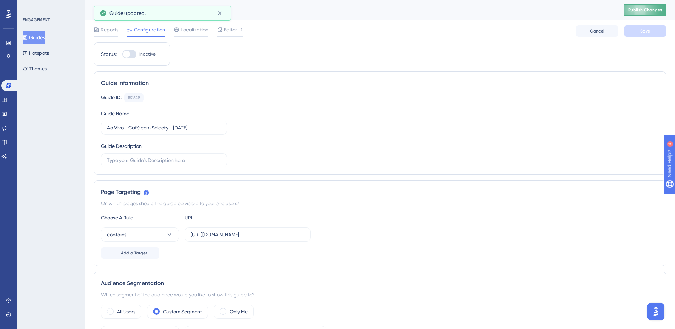
click at [646, 13] on button "Publish Changes" at bounding box center [645, 9] width 43 height 11
click at [644, 10] on button "Publish Changes" at bounding box center [645, 9] width 43 height 11
click at [404, 207] on div "On which pages should the guide be visible to your end users?" at bounding box center [380, 203] width 558 height 9
click at [39, 38] on button "Guides" at bounding box center [34, 37] width 22 height 13
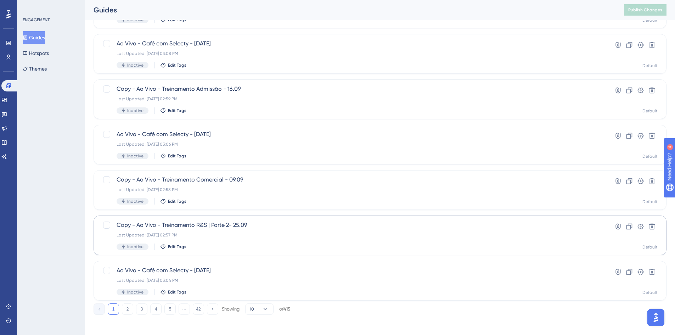
scroll to position [215, 0]
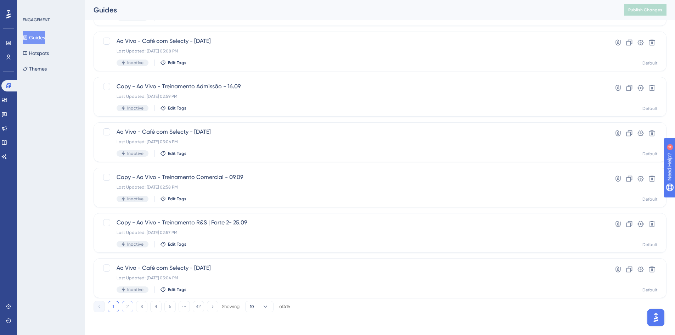
click at [130, 305] on button "2" at bounding box center [127, 306] width 11 height 11
click at [114, 304] on button "1" at bounding box center [113, 306] width 11 height 11
click at [245, 228] on div "Copy - Ao Vivo - Treinamento R&S | Parte 2- 25.09 Last Updated: 24 de set. de 2…" at bounding box center [352, 232] width 470 height 29
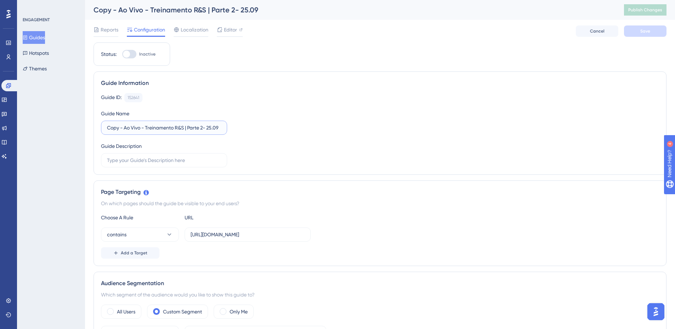
click at [205, 130] on input "Copy - Ao Vivo - Treinamento R&S | Parte 2- 25.09" at bounding box center [164, 128] width 114 height 8
click at [213, 128] on input "Copy - Ao Vivo - Treinamento R&S | Parte 2- 25.09" at bounding box center [164, 128] width 114 height 8
click at [340, 129] on div "Guide ID: 152641 Copy Guide Name Copy - Ao Vivo - Treinamento R&S | Parte 2- 09…" at bounding box center [380, 130] width 558 height 74
drag, startPoint x: 124, startPoint y: 127, endPoint x: 88, endPoint y: 128, distance: 35.4
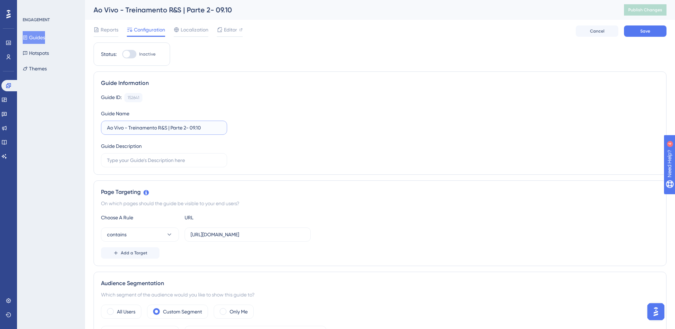
type input "Ao Vivo - Treinamento R&S | Parte 2- 09.10"
click at [316, 121] on div "Guide ID: 152641 Copy Guide Name Ao Vivo - Treinamento R&S | Parte 2- 09.10 Gui…" at bounding box center [380, 130] width 558 height 74
click at [632, 30] on button "Save" at bounding box center [645, 31] width 43 height 11
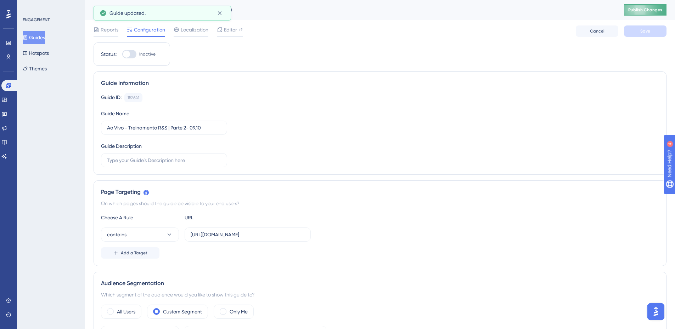
click at [649, 6] on button "Publish Changes" at bounding box center [645, 9] width 43 height 11
click at [647, 5] on button "Publish Changes" at bounding box center [645, 9] width 43 height 11
click at [33, 38] on button "Guides" at bounding box center [34, 37] width 22 height 13
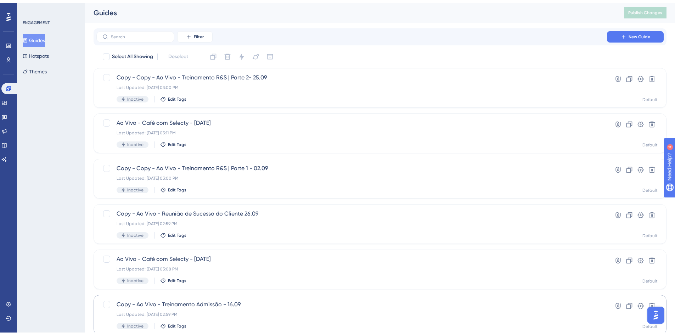
scroll to position [215, 0]
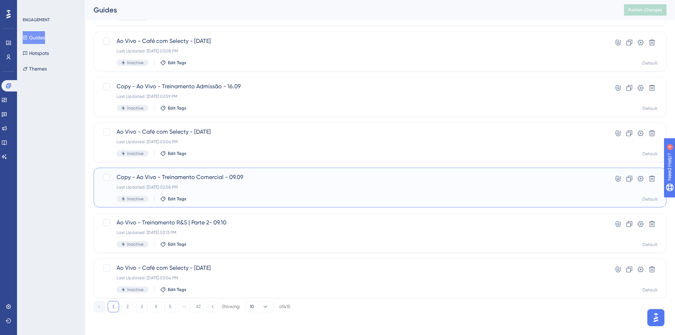
click at [283, 189] on div "Last Updated: 24 de set. de 2025 02:58 PM" at bounding box center [352, 187] width 470 height 6
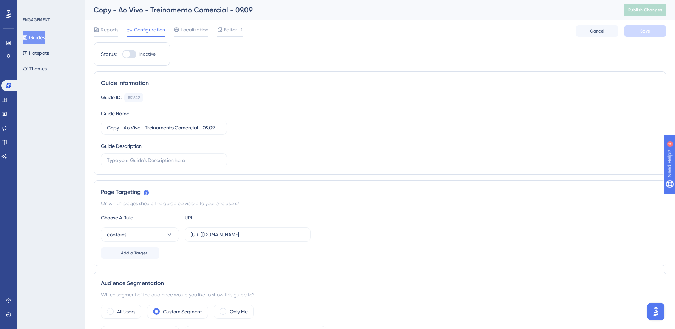
click at [235, 100] on div "Guide ID: 152642 Copy" at bounding box center [380, 97] width 558 height 9
drag, startPoint x: 125, startPoint y: 127, endPoint x: 87, endPoint y: 131, distance: 38.8
type input "Ao Vivo - Treinamento Comercial - 14.10"
click at [360, 141] on div "Guide ID: 152642 Copy Guide Name Ao Vivo - Treinamento Comercial - 14.10 Guide …" at bounding box center [380, 130] width 558 height 74
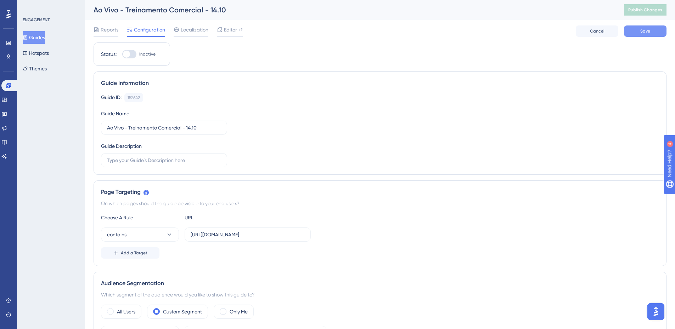
click at [645, 34] on button "Save" at bounding box center [645, 31] width 43 height 11
click at [650, 13] on button "Publish Changes" at bounding box center [645, 9] width 43 height 11
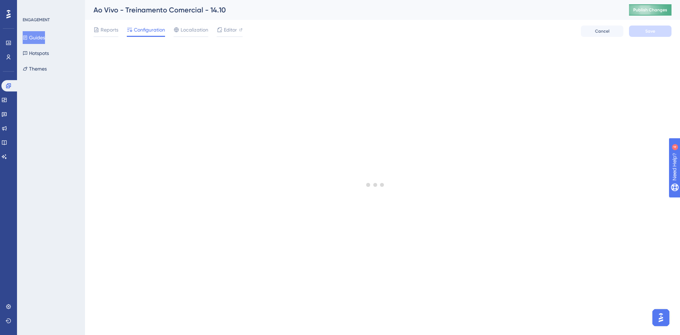
click at [645, 11] on span "Publish Changes" at bounding box center [650, 10] width 34 height 6
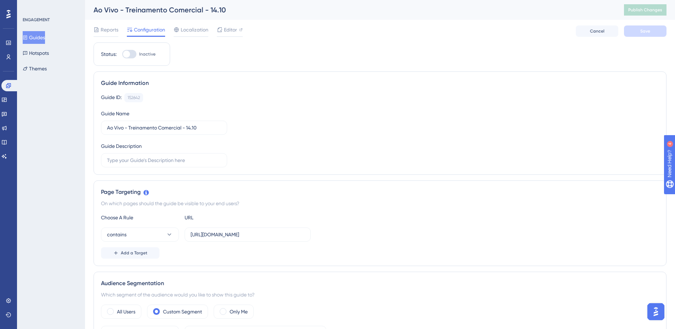
click at [45, 41] on button "Guides" at bounding box center [34, 37] width 22 height 13
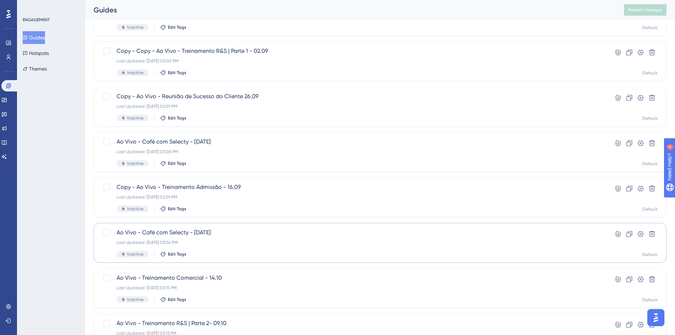
scroll to position [142, 0]
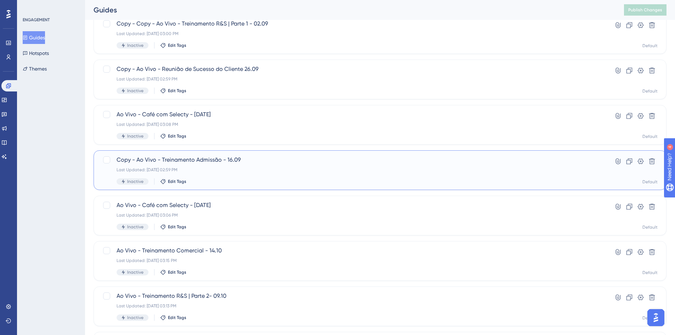
click at [363, 168] on div "Last Updated: 24 de set. de 2025 02:59 PM" at bounding box center [352, 170] width 470 height 6
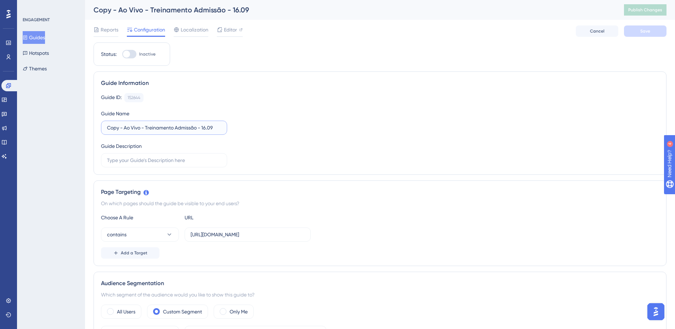
drag, startPoint x: 125, startPoint y: 127, endPoint x: 56, endPoint y: 128, distance: 69.1
click at [190, 129] on input "Ao Vivo - Treinamento Admissão - 16.09" at bounding box center [164, 128] width 114 height 8
type input "Ao Vivo - Treinamento Admissão - 21.10"
click at [336, 146] on div "Guide ID: 152644 Copy Guide Name Ao Vivo - Treinamento Admissão - 21.10 Guide D…" at bounding box center [380, 130] width 558 height 74
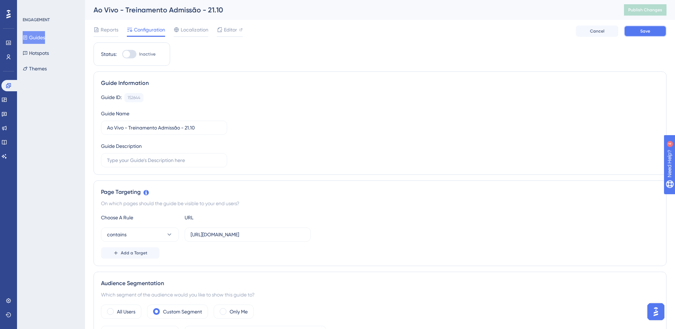
click at [636, 33] on button "Save" at bounding box center [645, 31] width 43 height 11
click at [644, 11] on span "Publish Changes" at bounding box center [645, 10] width 34 height 6
click at [642, 9] on span "Publish Changes" at bounding box center [645, 10] width 34 height 6
click at [35, 38] on button "Guides" at bounding box center [34, 37] width 22 height 13
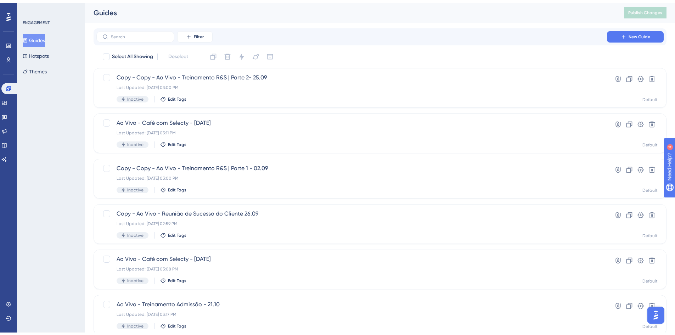
scroll to position [35, 0]
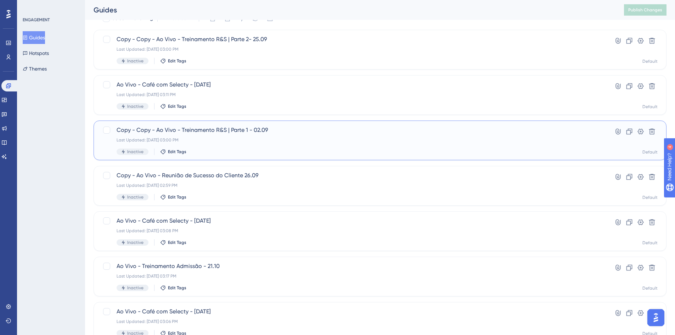
click at [278, 139] on div "Last Updated: 24 de set. de 2025 03:00 PM" at bounding box center [352, 140] width 470 height 6
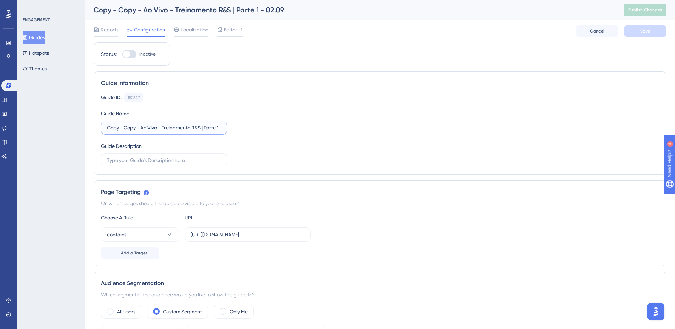
drag, startPoint x: 141, startPoint y: 128, endPoint x: 77, endPoint y: 128, distance: 64.5
type input "Ao Vivo - Treinamento R&S | Parte 1 - 28.10"
click at [644, 33] on span "Save" at bounding box center [645, 31] width 10 height 6
click at [649, 11] on span "Publish Changes" at bounding box center [645, 10] width 34 height 6
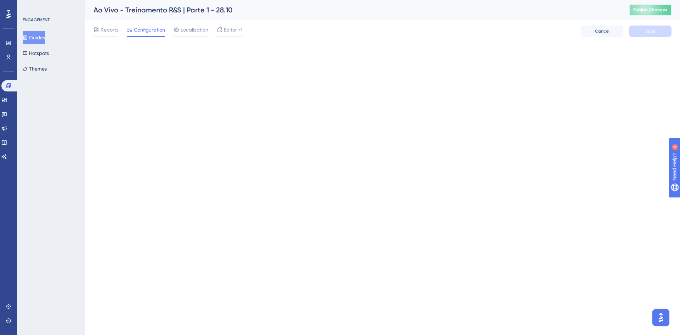
click at [643, 10] on span "Publish Changes" at bounding box center [650, 10] width 34 height 6
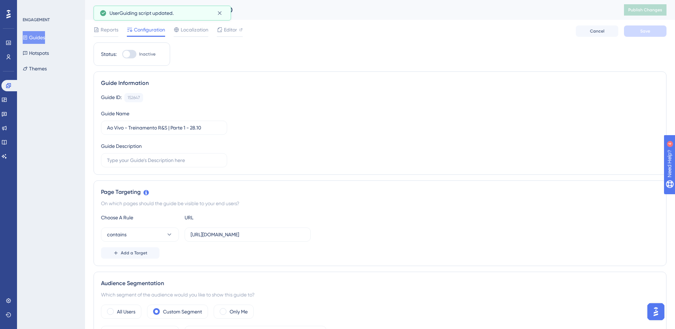
click at [45, 39] on button "Guides" at bounding box center [34, 37] width 22 height 13
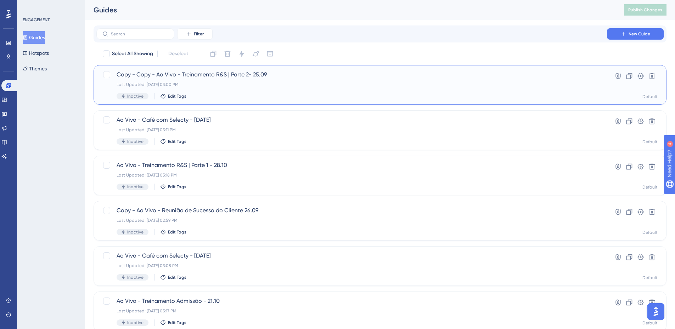
click at [233, 84] on div "Last Updated: 24 de set. de 2025 03:00 PM" at bounding box center [352, 85] width 470 height 6
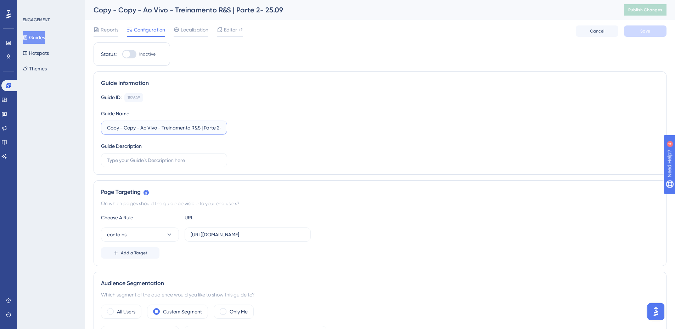
drag, startPoint x: 142, startPoint y: 128, endPoint x: 97, endPoint y: 127, distance: 44.6
click at [97, 127] on div "Guide Information Guide ID: 152649 Copy Guide Name Copy - Copy - Ao Vivo - Trei…" at bounding box center [380, 123] width 573 height 103
type input "Ao Vivo - Treinamento R&S | Parte 2- 30.10"
click at [649, 32] on span "Save" at bounding box center [645, 31] width 10 height 6
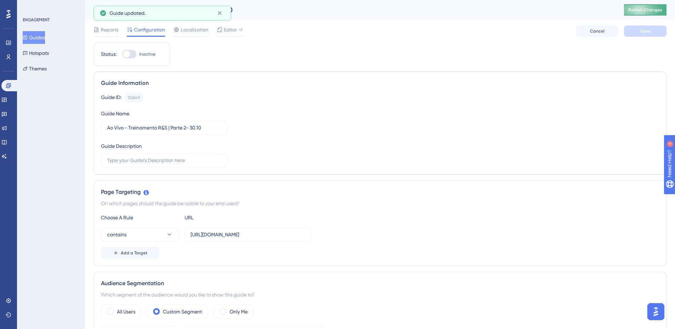
click at [664, 13] on button "Publish Changes" at bounding box center [645, 9] width 43 height 11
click at [653, 12] on button "Publish Changes" at bounding box center [645, 9] width 43 height 11
click at [45, 40] on button "Guides" at bounding box center [34, 37] width 22 height 13
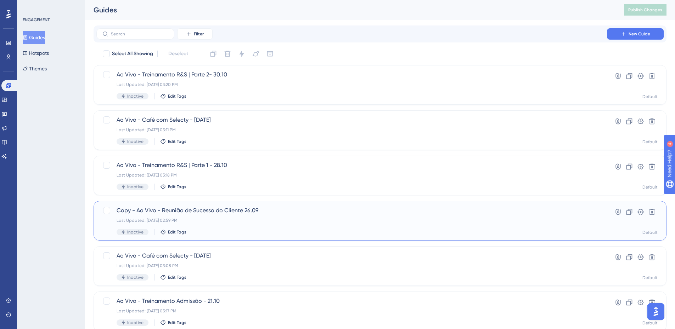
click at [236, 212] on span "Copy - Ao Vivo - Reunião de Sucesso do Cliente 26.09" at bounding box center [352, 211] width 470 height 9
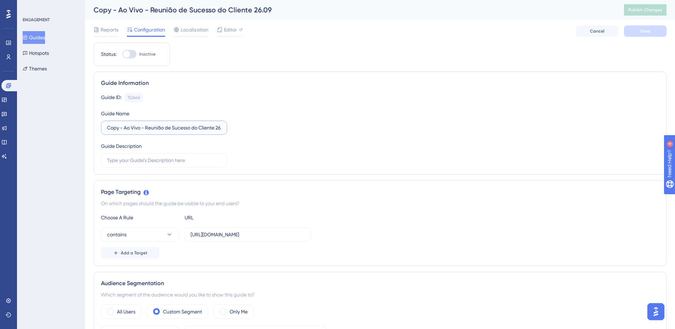
drag, startPoint x: 124, startPoint y: 127, endPoint x: 57, endPoint y: 136, distance: 67.9
drag, startPoint x: 205, startPoint y: 127, endPoint x: 226, endPoint y: 143, distance: 26.8
click at [205, 127] on input "Ao Vivo - Reunião de Sucesso do Cliente 26.09" at bounding box center [164, 128] width 114 height 8
type input "Ao Vivo - Reunião de Sucesso do Cliente 23.10"
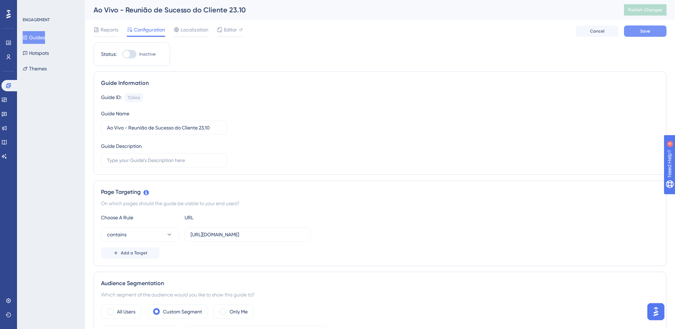
click at [647, 32] on span "Save" at bounding box center [645, 31] width 10 height 6
click at [640, 7] on button "Publish Changes" at bounding box center [645, 9] width 43 height 11
click at [637, 9] on span "Publish Changes" at bounding box center [645, 10] width 34 height 6
click at [41, 39] on button "Guides" at bounding box center [34, 37] width 22 height 13
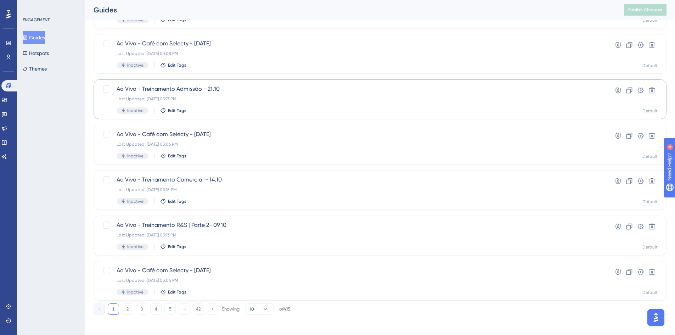
scroll to position [215, 0]
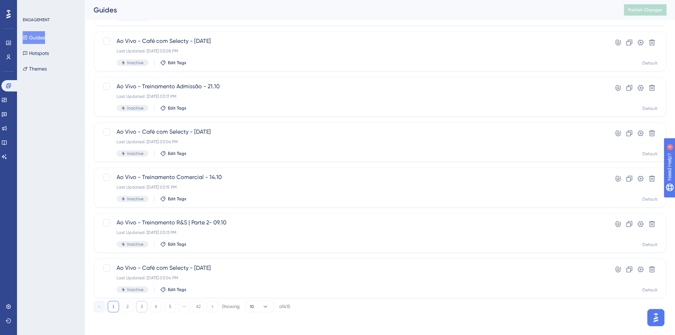
click at [143, 306] on button "3" at bounding box center [141, 306] width 11 height 11
click at [129, 309] on button "2" at bounding box center [127, 306] width 11 height 11
